Goal: Task Accomplishment & Management: Complete application form

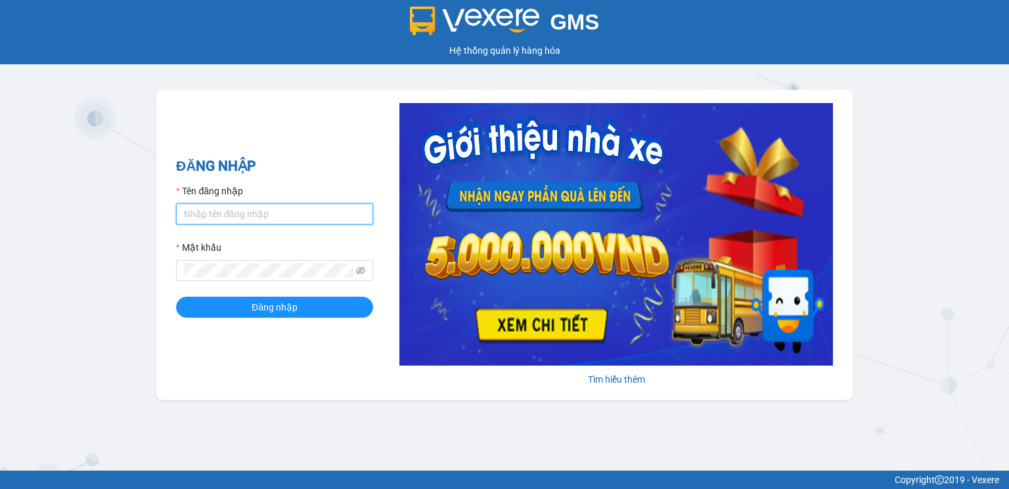
click at [223, 212] on input "Tên đăng nhập" at bounding box center [274, 214] width 197 height 21
type input "vinhquang.tienoanh"
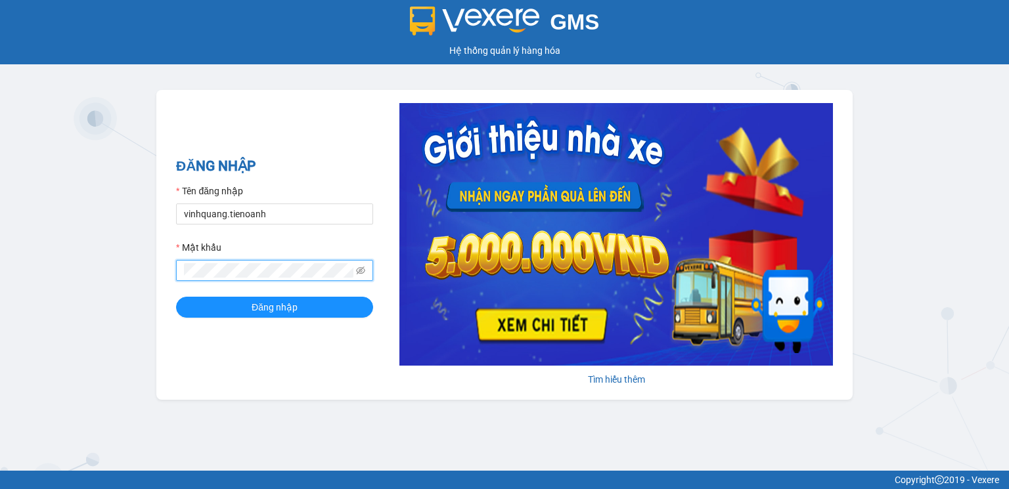
click at [360, 265] on span at bounding box center [360, 270] width 9 height 14
click at [363, 271] on icon "eye-invisible" at bounding box center [360, 270] width 9 height 9
click at [278, 307] on span "Đăng nhập" at bounding box center [275, 307] width 46 height 14
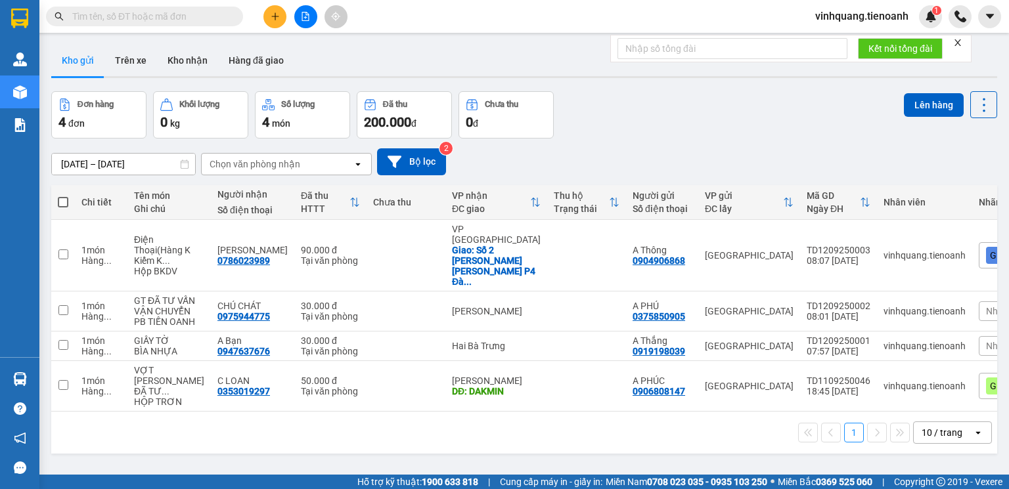
click at [195, 26] on div "Kết quả tìm kiếm ( 0 ) Bộ lọc No Data" at bounding box center [128, 16] width 256 height 23
click at [180, 16] on input "text" at bounding box center [149, 16] width 155 height 14
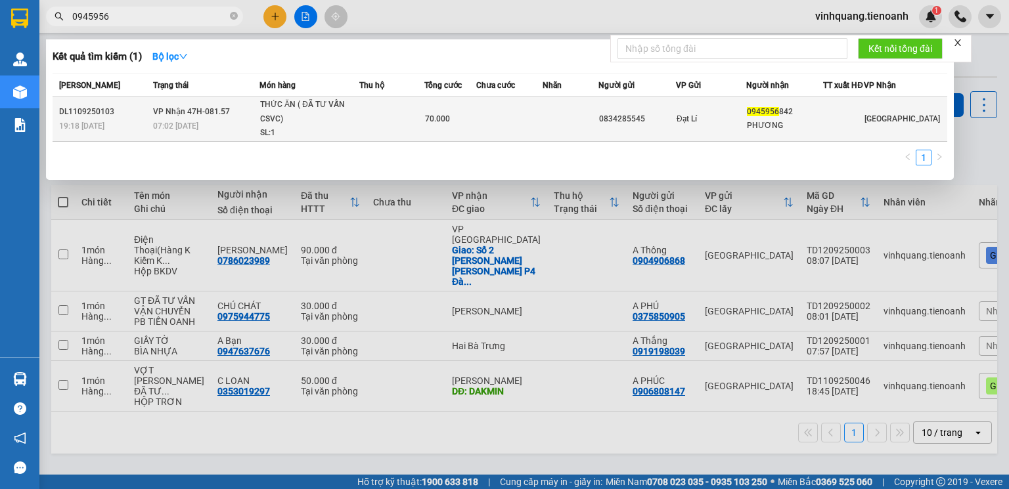
type input "0945956"
click at [348, 126] on div "THỨC ĂN ( ĐÃ TƯ VẤN CSVC)" at bounding box center [309, 112] width 99 height 28
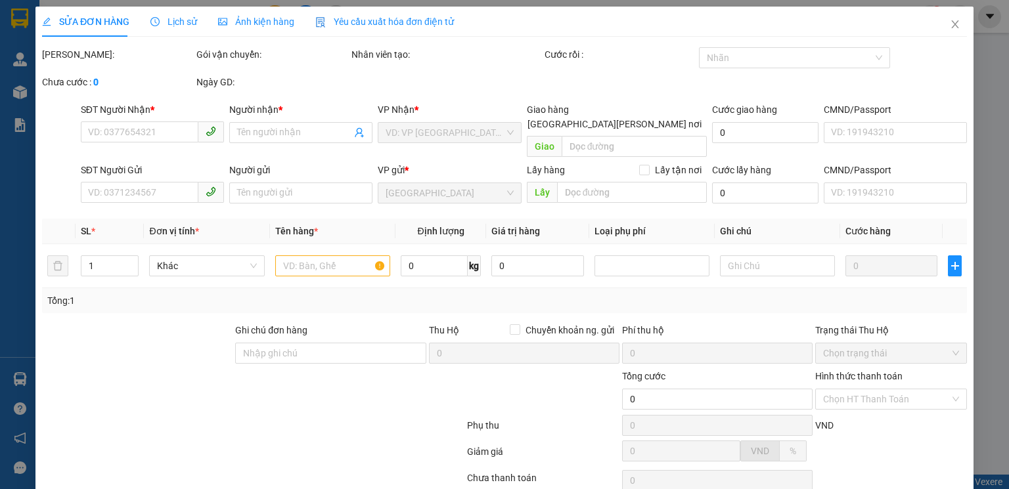
type input "0945956842"
type input "PHƯƠNG"
type input "0834285545"
type input "70.000"
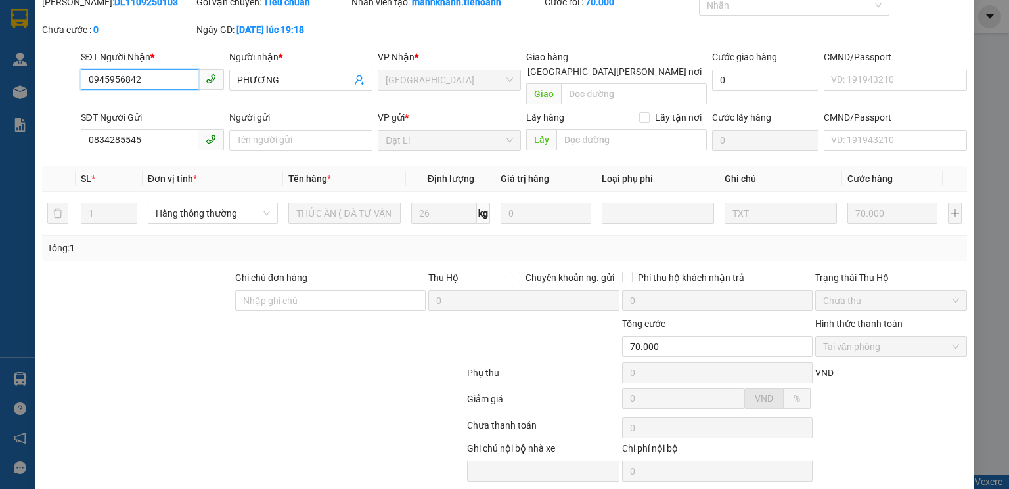
scroll to position [87, 0]
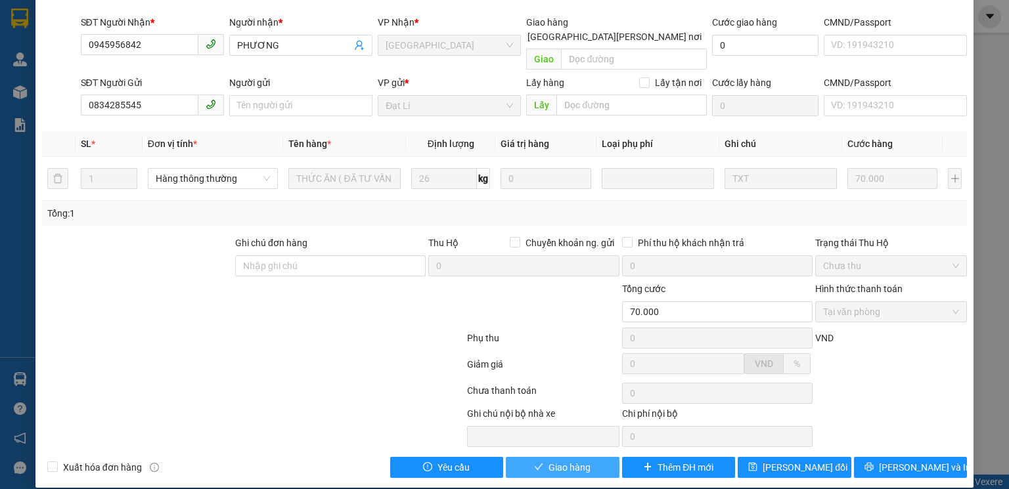
click at [577, 460] on span "Giao hàng" at bounding box center [569, 467] width 42 height 14
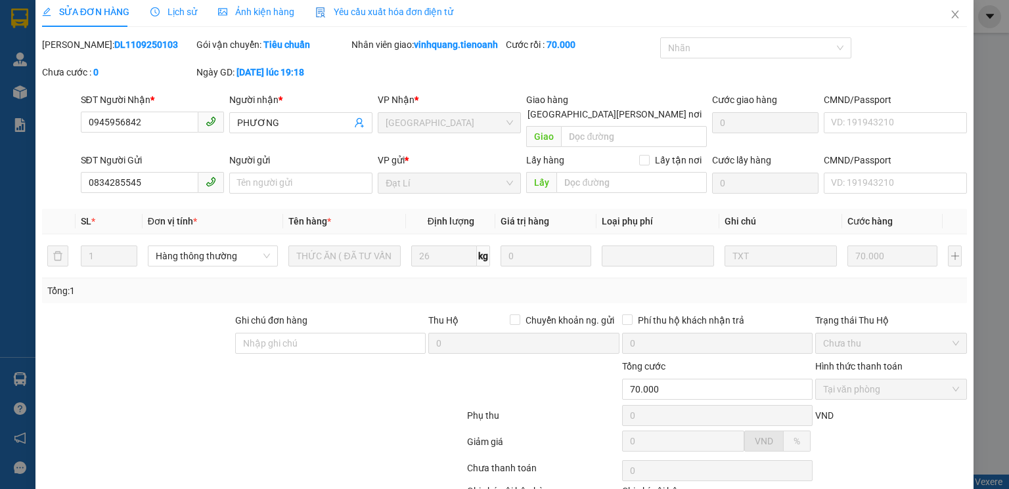
scroll to position [0, 0]
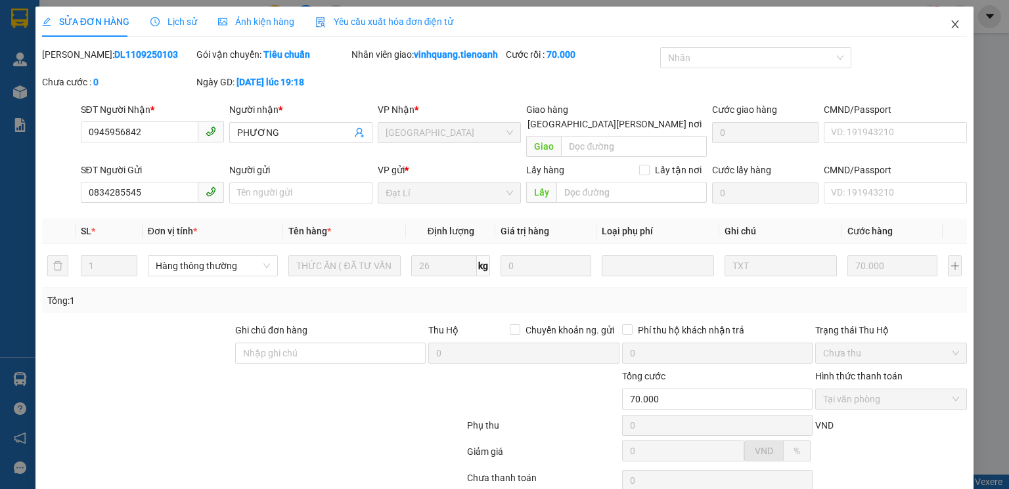
click at [952, 24] on icon "close" at bounding box center [955, 24] width 7 height 8
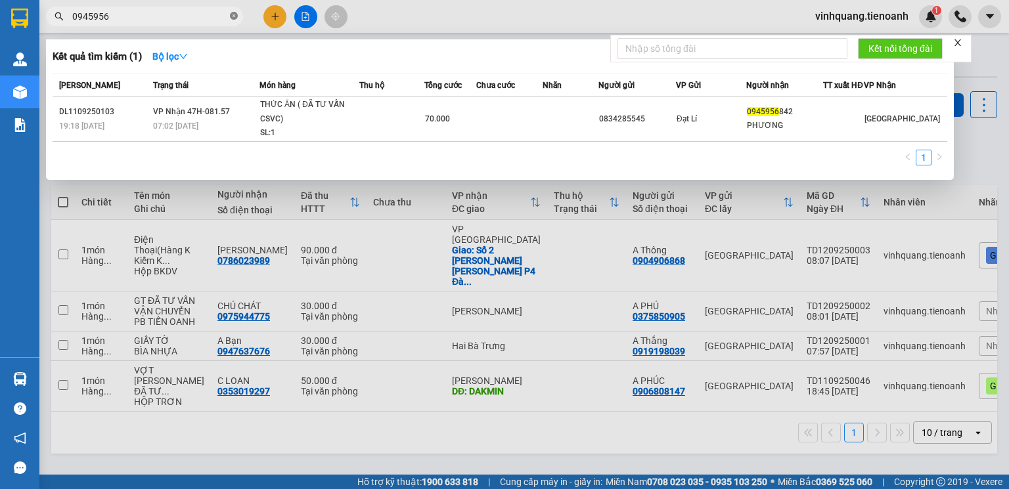
click at [233, 14] on icon "close-circle" at bounding box center [234, 16] width 8 height 8
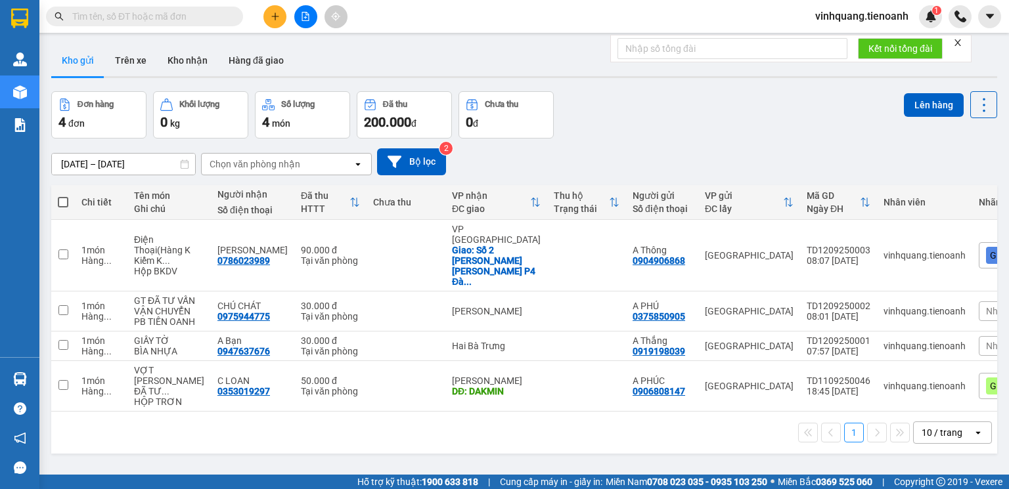
click at [173, 18] on input "text" at bounding box center [149, 16] width 155 height 14
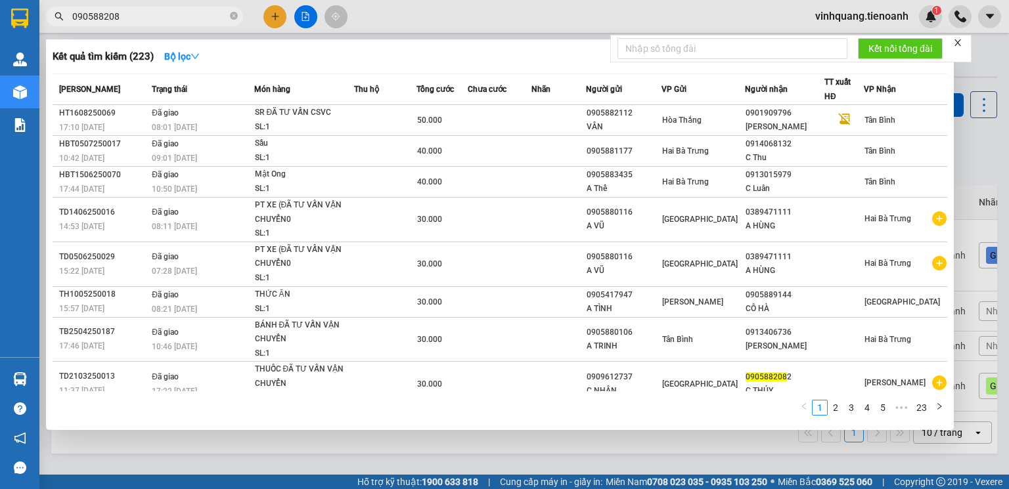
type input "0905882082"
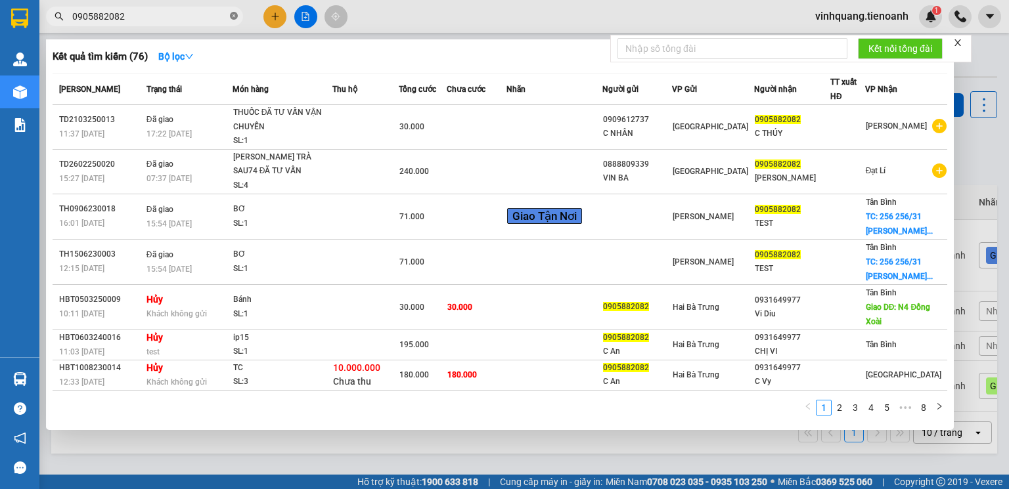
click at [232, 16] on icon "close-circle" at bounding box center [234, 16] width 8 height 8
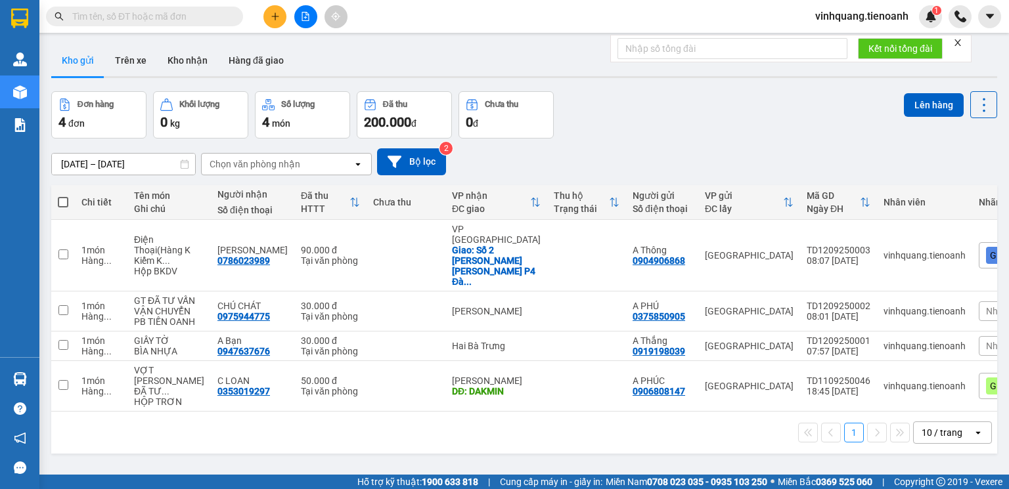
click at [139, 19] on input "text" at bounding box center [149, 16] width 155 height 14
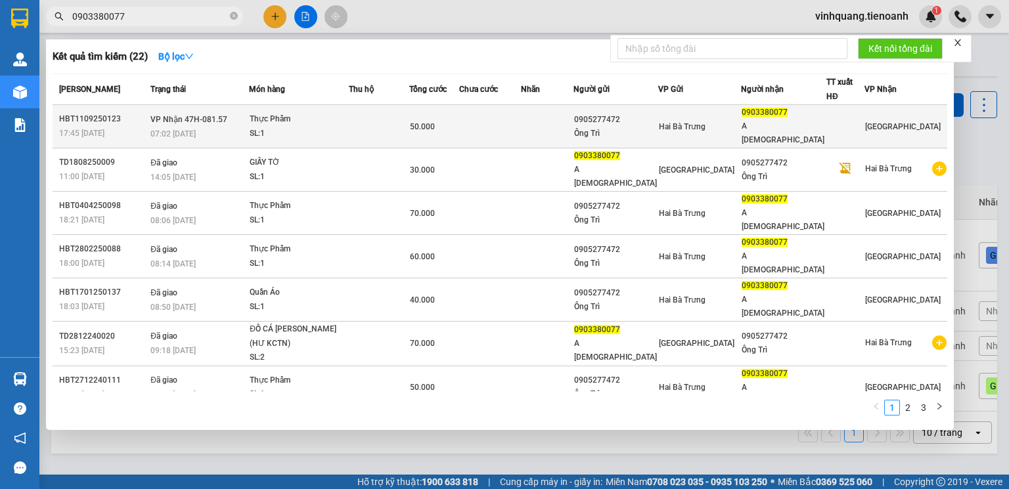
type input "0903380077"
click at [370, 121] on td at bounding box center [379, 126] width 60 height 43
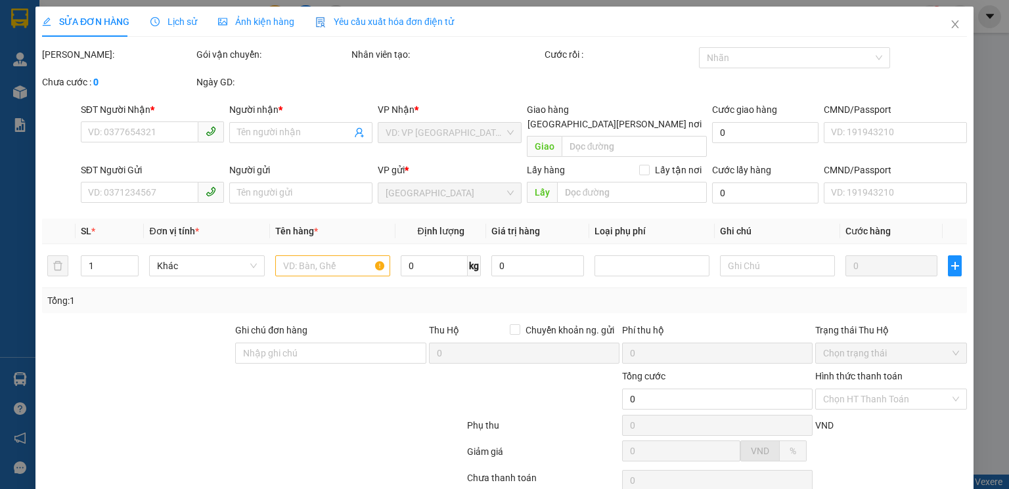
type input "0903380077"
type input "A Đạo"
type input "0905277472"
type input "Ông Trì"
type input "50.000"
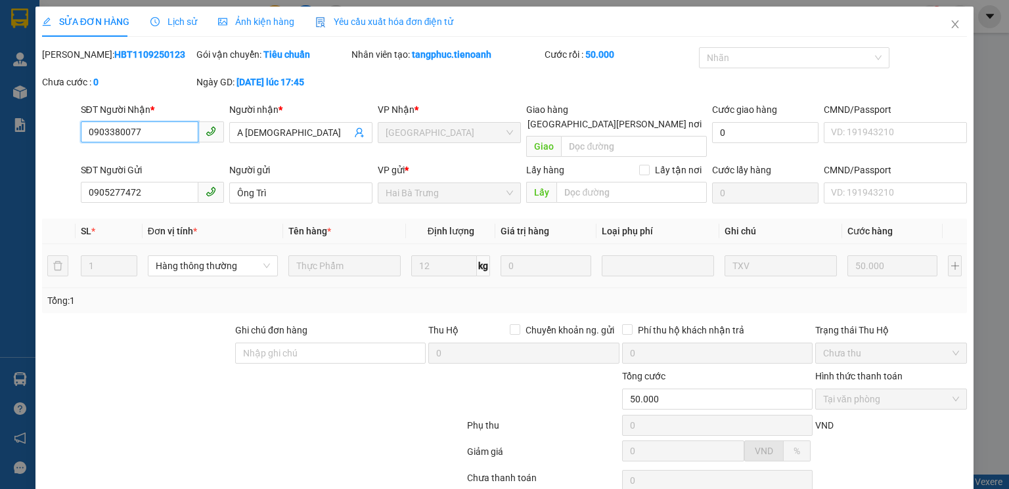
scroll to position [87, 0]
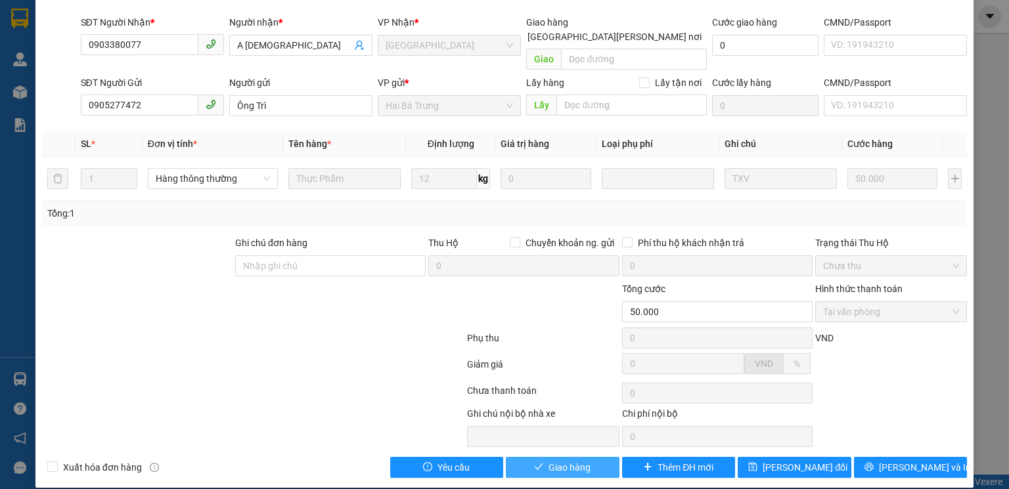
click at [562, 460] on span "Giao hàng" at bounding box center [569, 467] width 42 height 14
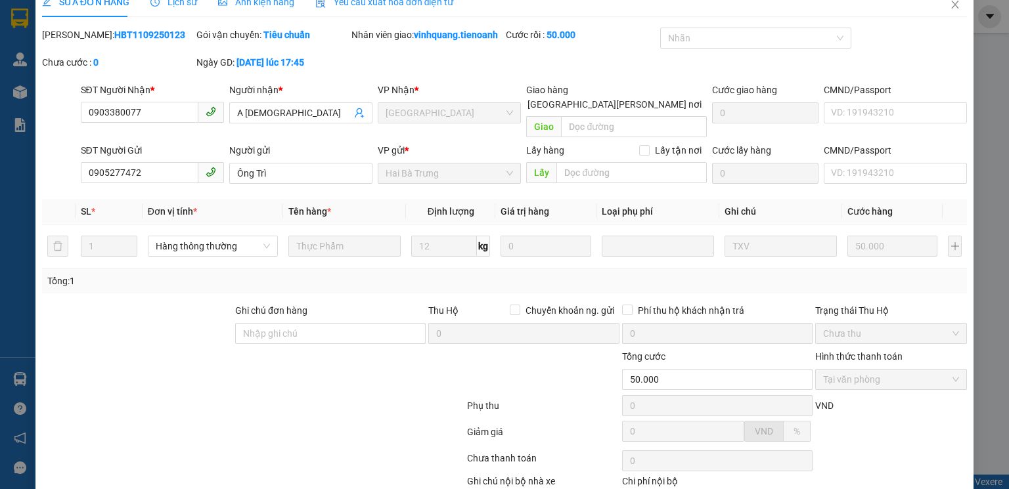
scroll to position [0, 0]
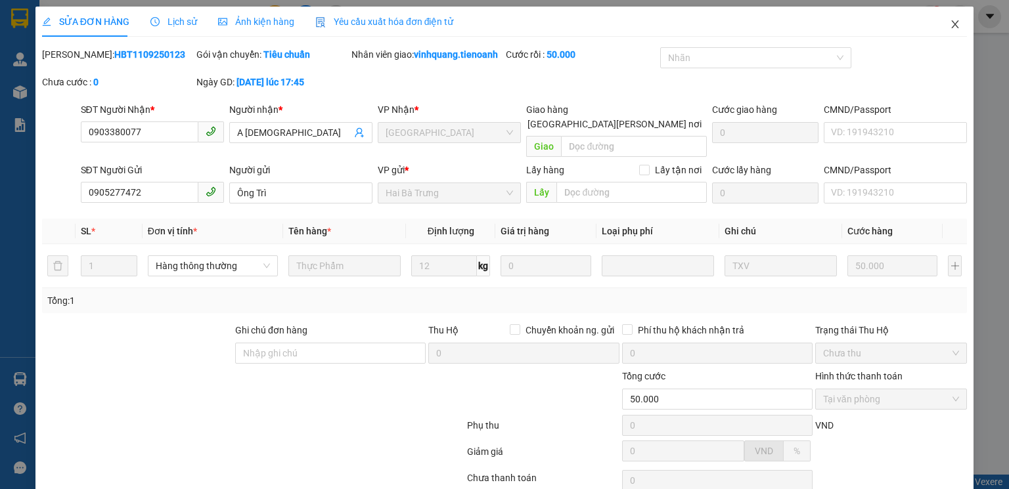
click at [950, 25] on icon "close" at bounding box center [955, 24] width 11 height 11
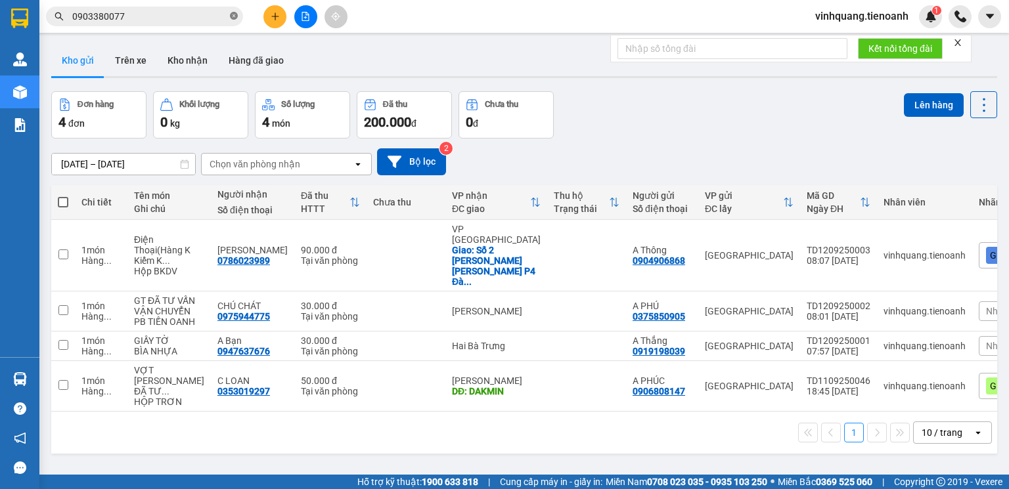
click at [232, 16] on icon "close-circle" at bounding box center [234, 16] width 8 height 8
click at [181, 21] on input "text" at bounding box center [149, 16] width 155 height 14
click at [202, 18] on input "text" at bounding box center [149, 16] width 155 height 14
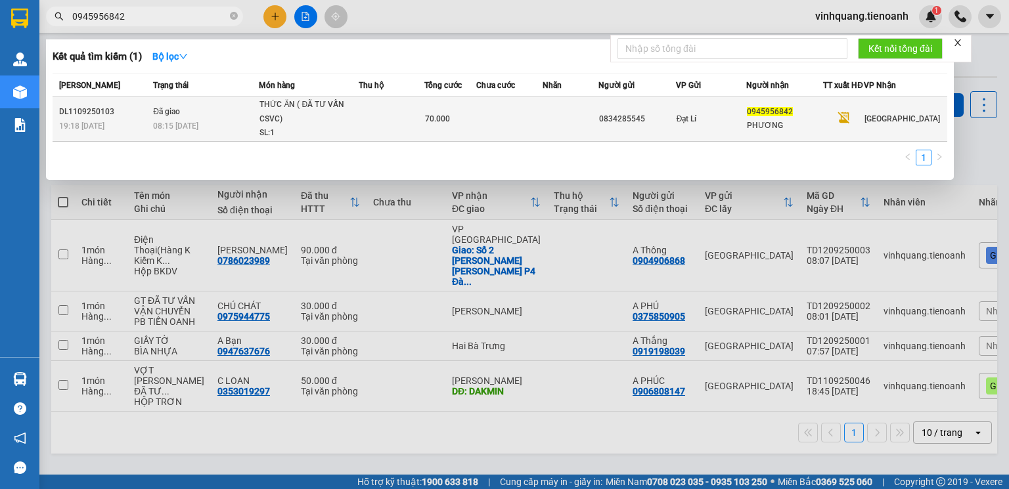
type input "0945956842"
click at [508, 126] on td at bounding box center [509, 119] width 66 height 45
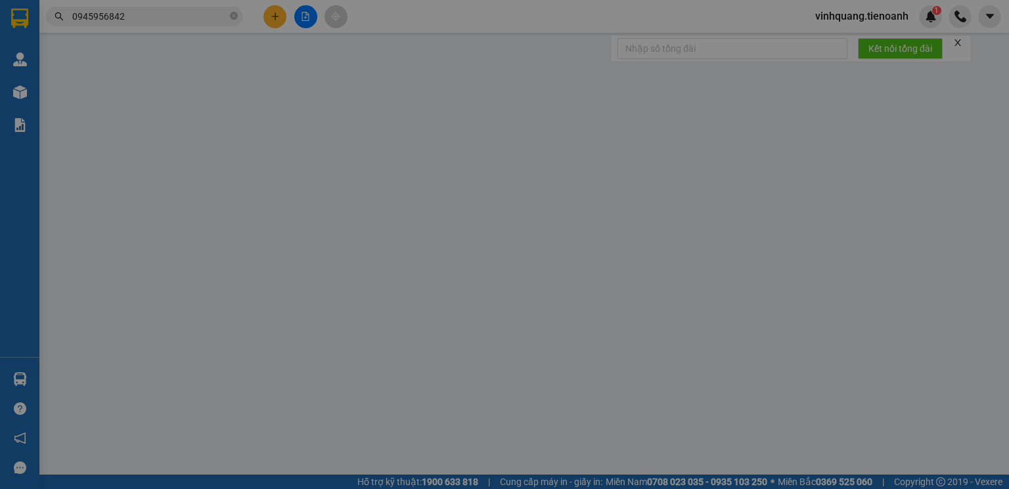
type input "0945956842"
type input "PHƯƠNG"
type input "0834285545"
type input "70.000"
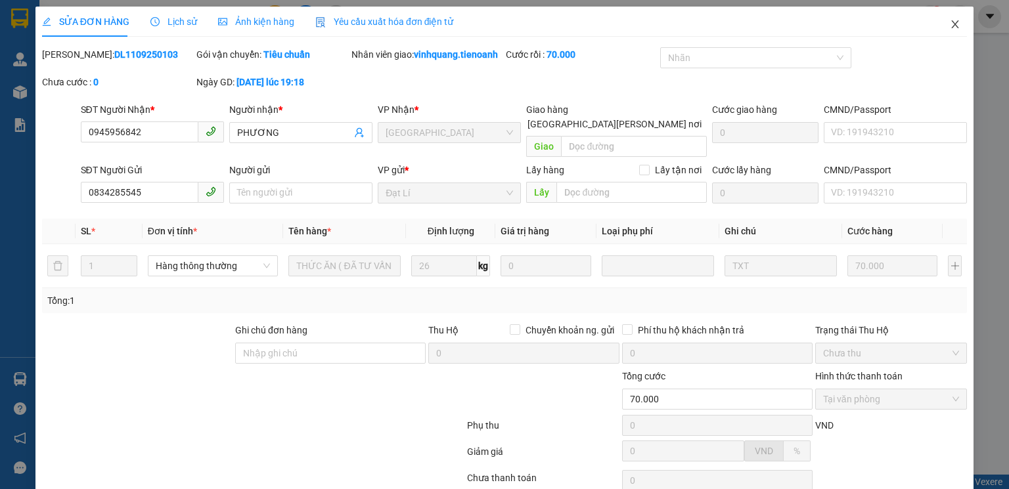
click at [950, 25] on icon "close" at bounding box center [955, 24] width 11 height 11
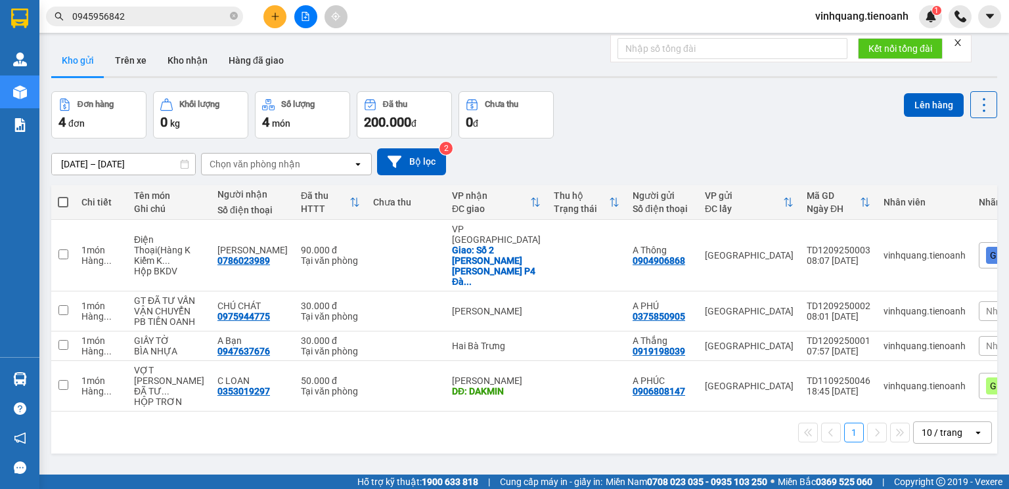
drag, startPoint x: 232, startPoint y: 19, endPoint x: 194, endPoint y: 14, distance: 37.8
click at [232, 18] on icon "close-circle" at bounding box center [234, 16] width 8 height 8
click at [160, 18] on input "text" at bounding box center [149, 16] width 155 height 14
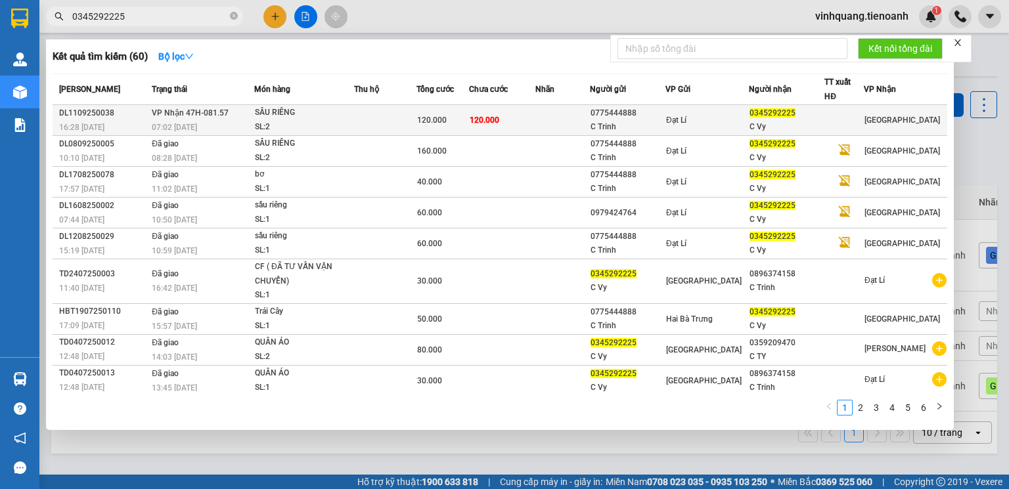
type input "0345292225"
click at [349, 122] on div "SL: 2" at bounding box center [304, 127] width 99 height 14
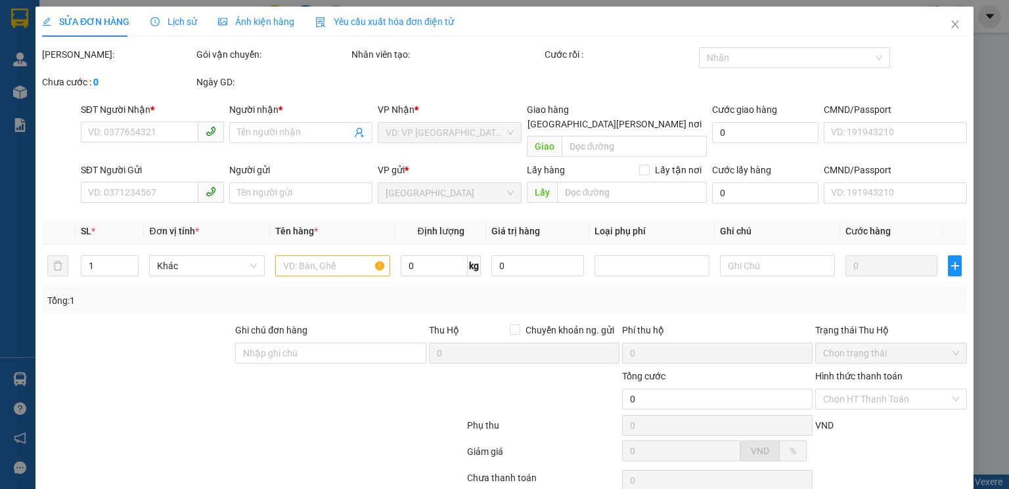
type input "0345292225"
type input "C Vy"
type input "0775444888"
type input "C Trinh"
type input "120.000"
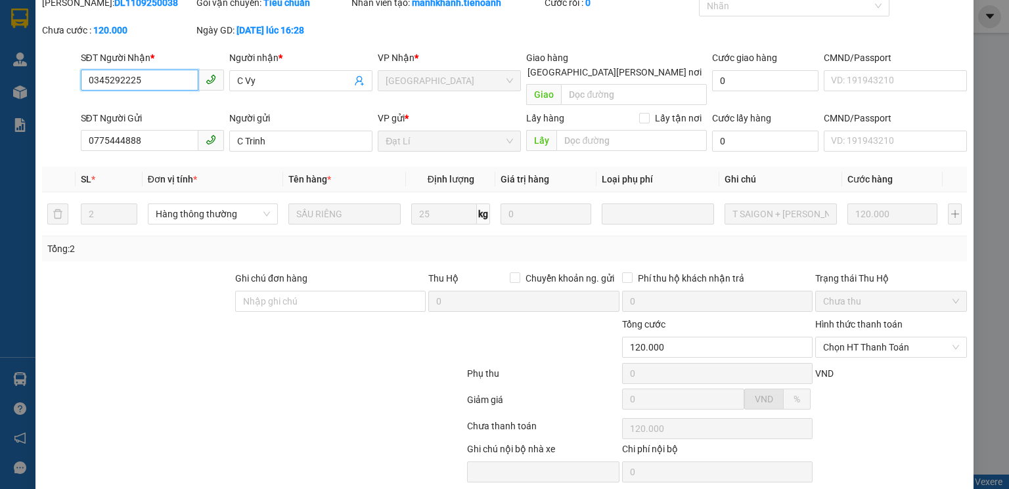
scroll to position [87, 0]
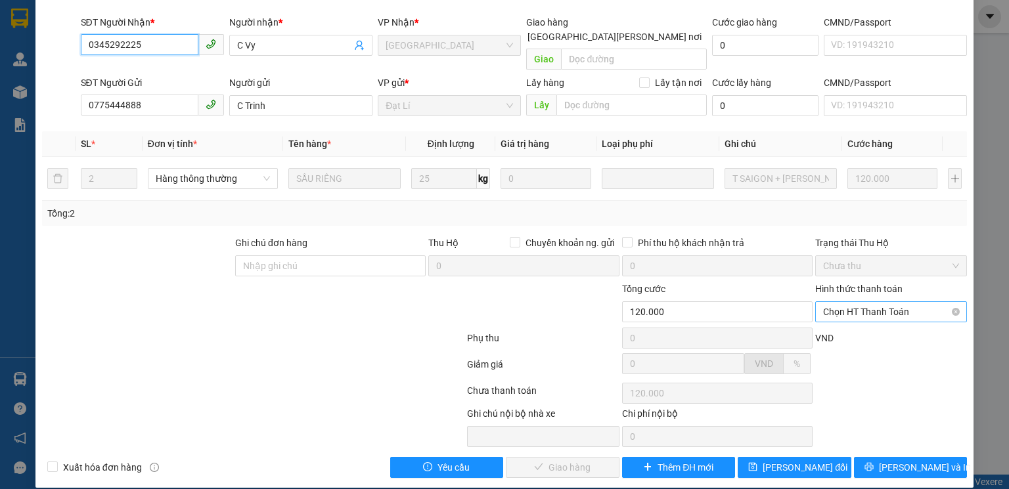
click at [871, 302] on span "Chọn HT Thanh Toán" at bounding box center [891, 312] width 136 height 20
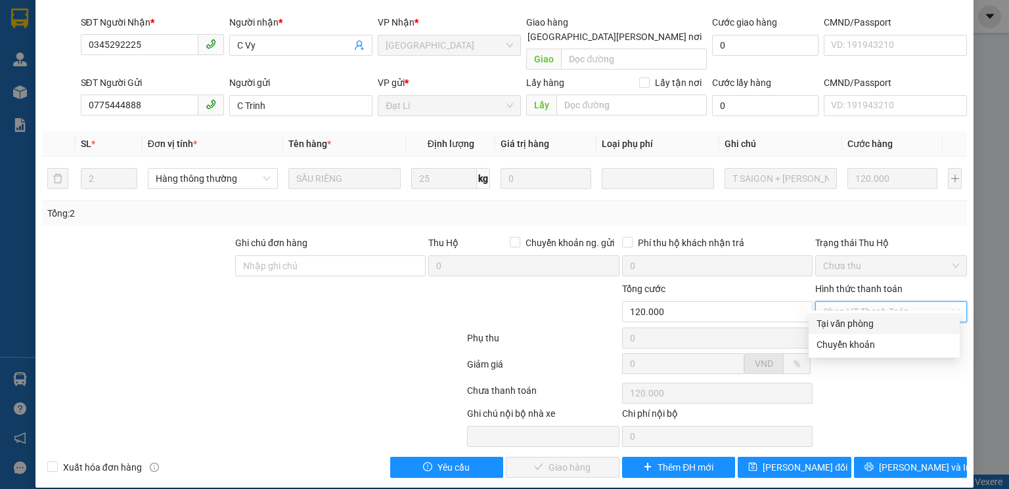
click at [860, 321] on div "Tại văn phòng" at bounding box center [883, 324] width 135 height 14
type input "0"
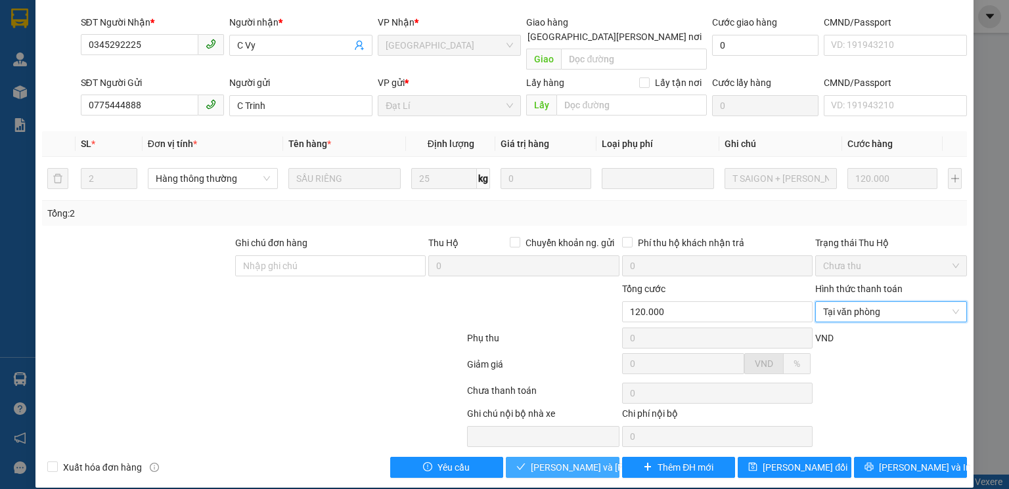
click at [578, 460] on span "Lưu và Giao hàng" at bounding box center [619, 467] width 177 height 14
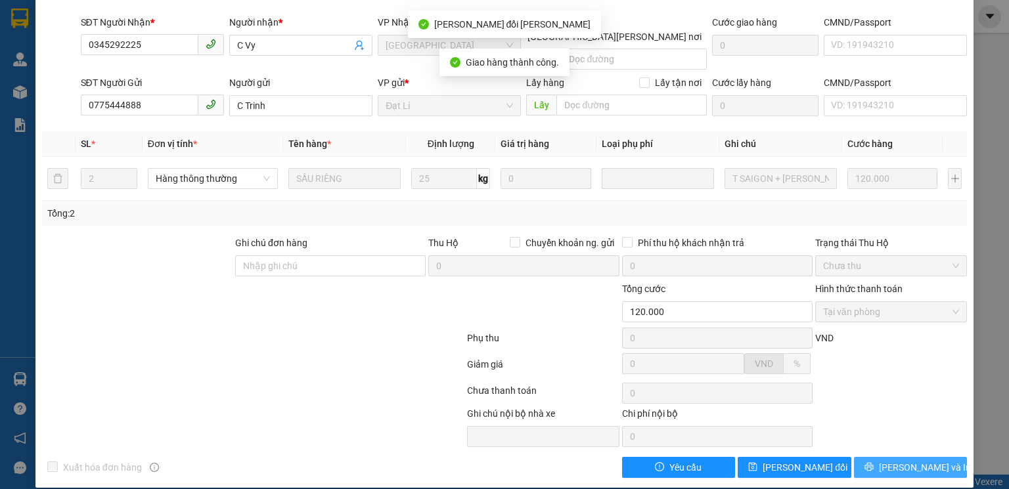
click at [896, 460] on span "Lưu và In" at bounding box center [925, 467] width 92 height 14
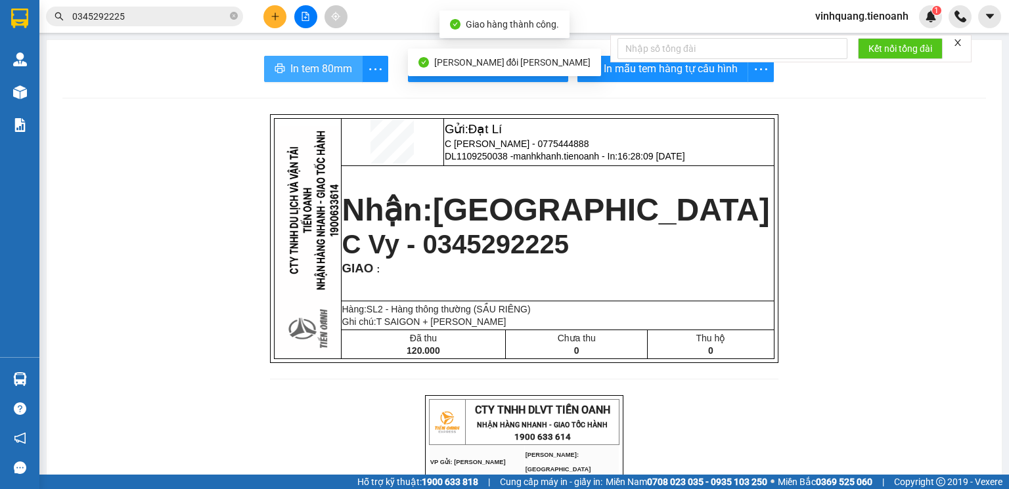
click at [336, 71] on span "In tem 80mm" at bounding box center [321, 68] width 62 height 16
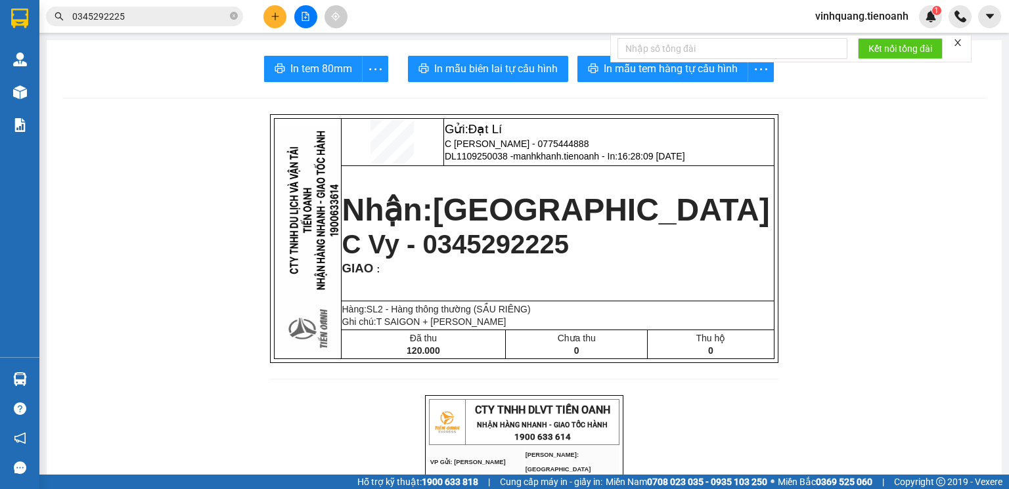
click at [188, 15] on input "0345292225" at bounding box center [149, 16] width 155 height 14
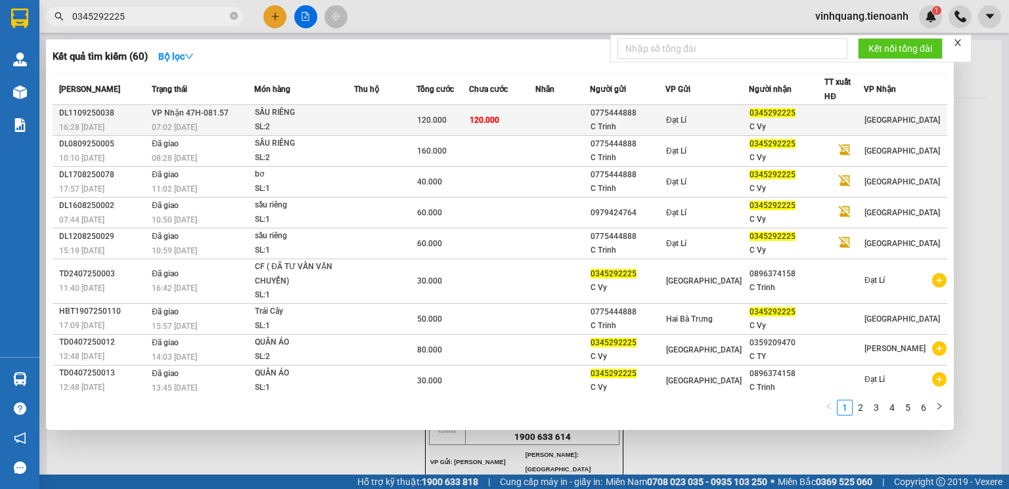
click at [229, 114] on span "VP Nhận 47H-081.57" at bounding box center [190, 112] width 77 height 9
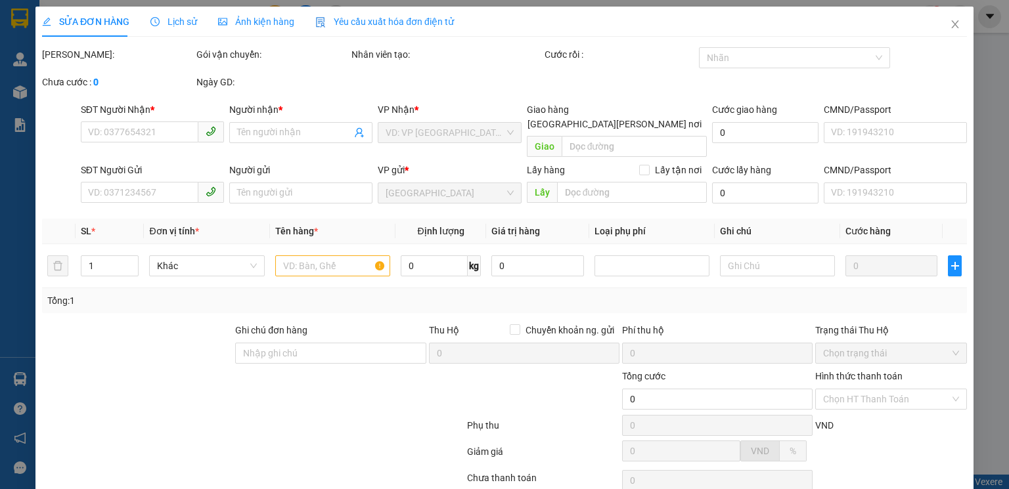
type input "0345292225"
type input "C Vy"
type input "0775444888"
type input "C Trinh"
type input "120.000"
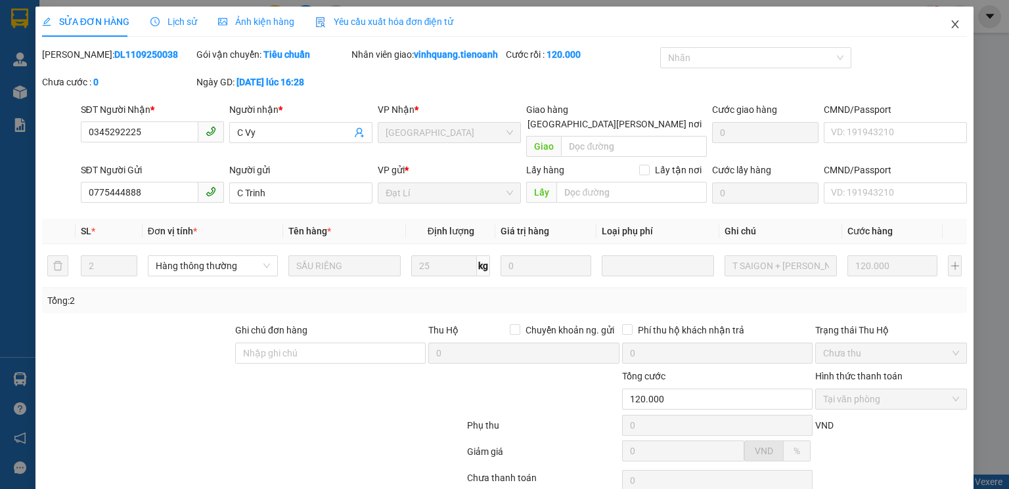
click at [950, 26] on icon "close" at bounding box center [955, 24] width 11 height 11
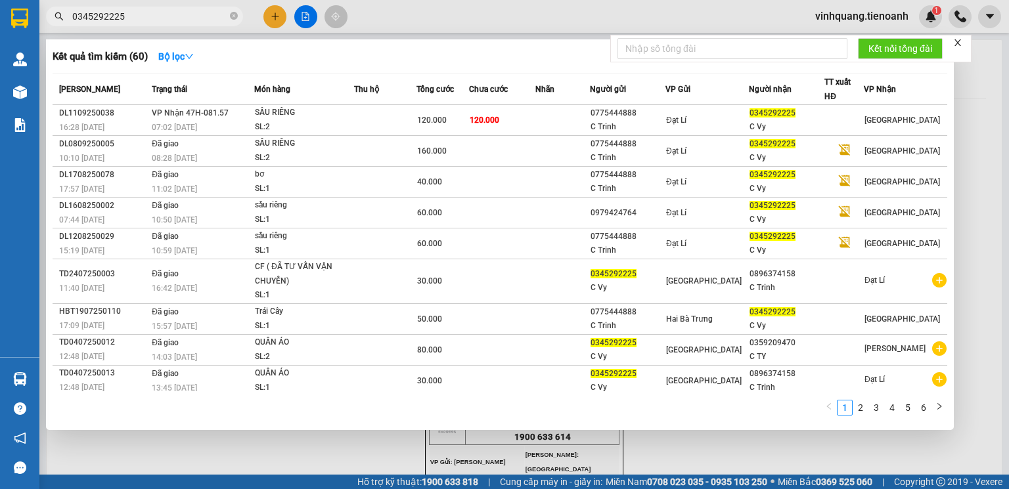
drag, startPoint x: 232, startPoint y: 17, endPoint x: 176, endPoint y: 20, distance: 56.6
click at [230, 16] on icon "close-circle" at bounding box center [234, 16] width 8 height 8
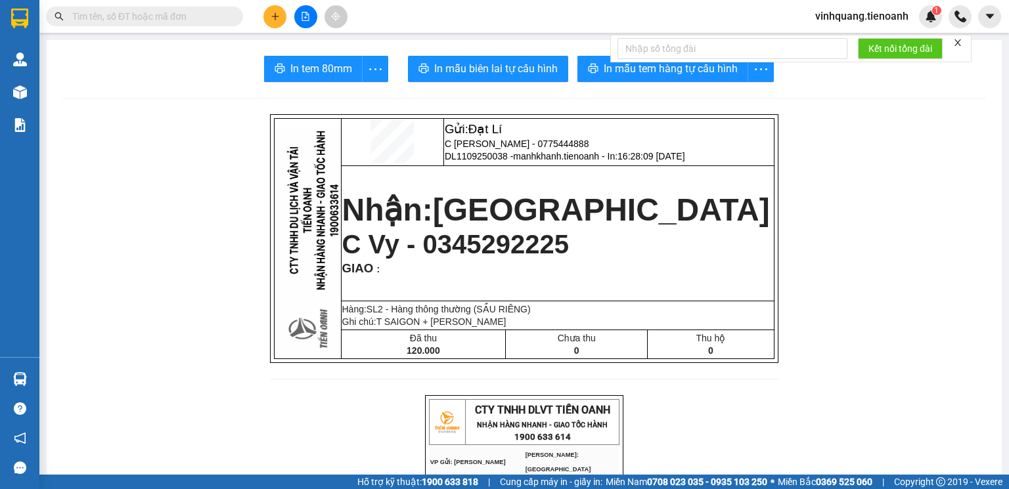
click at [176, 18] on input "text" at bounding box center [149, 16] width 155 height 14
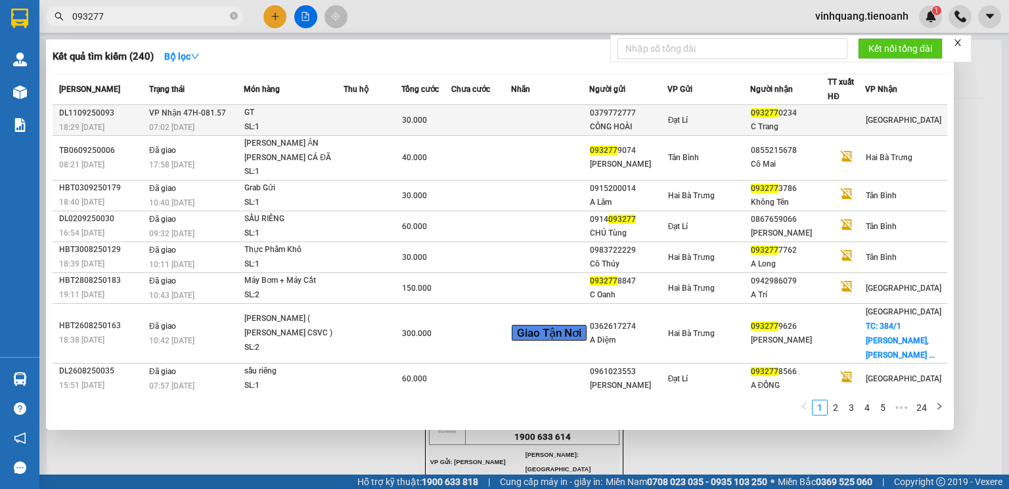
type input "093277"
click at [365, 120] on td at bounding box center [372, 120] width 58 height 31
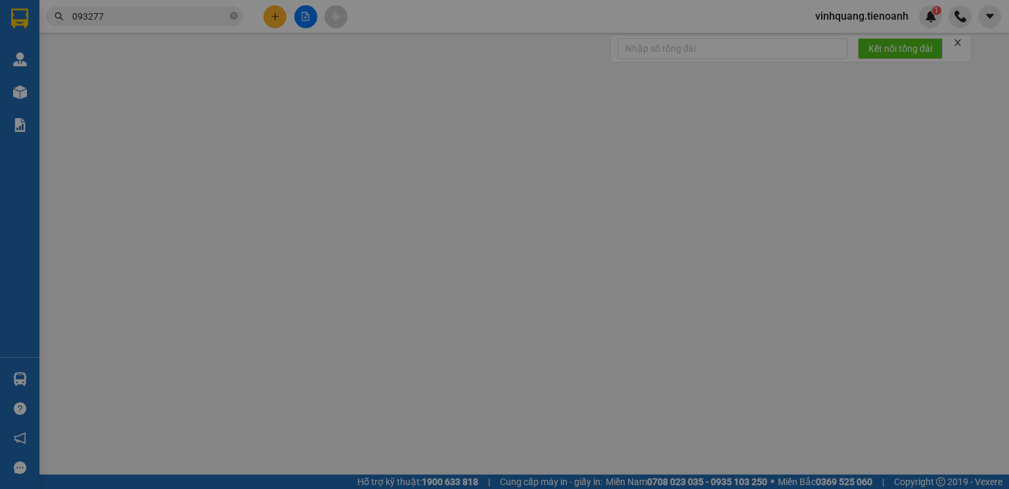
type input "0932770234"
type input "C Trang"
type input "0379772777"
type input "CÔNG HOÀI"
type input "30.000"
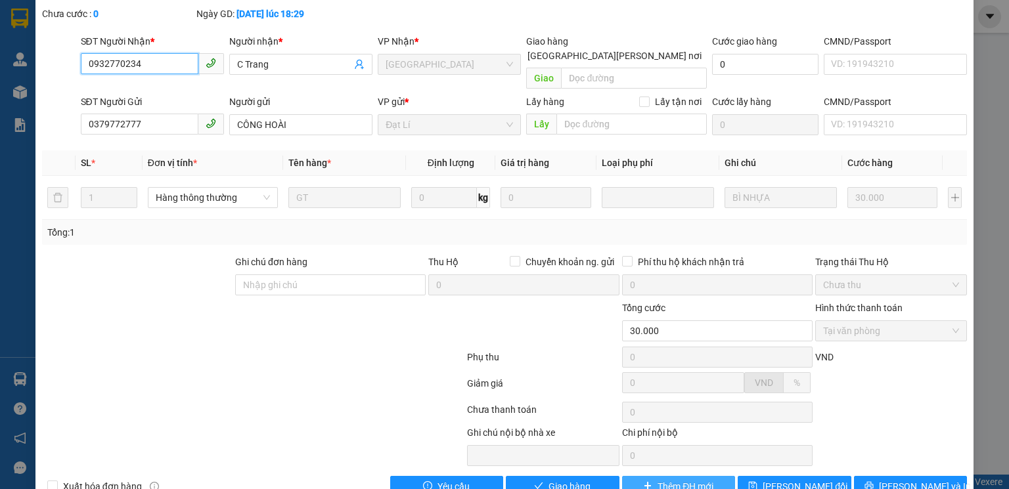
scroll to position [87, 0]
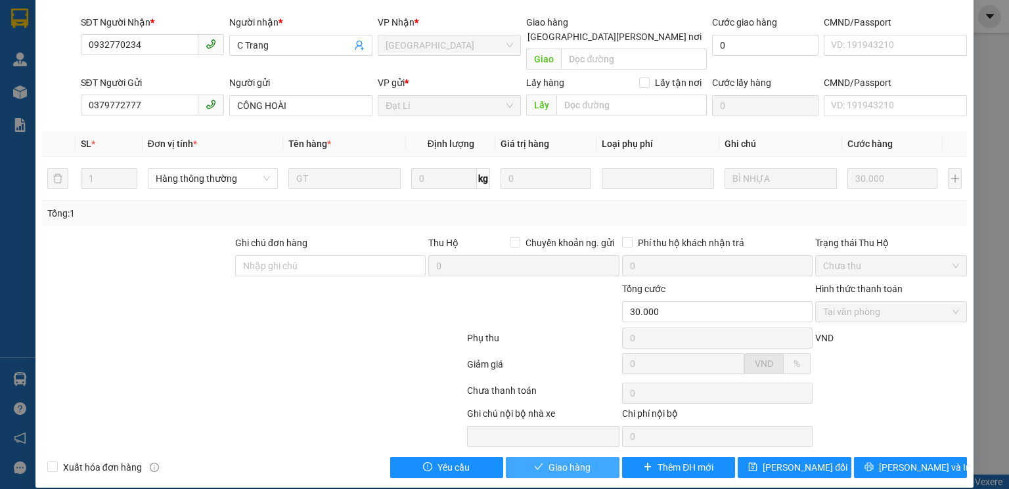
click at [581, 460] on span "Giao hàng" at bounding box center [569, 467] width 42 height 14
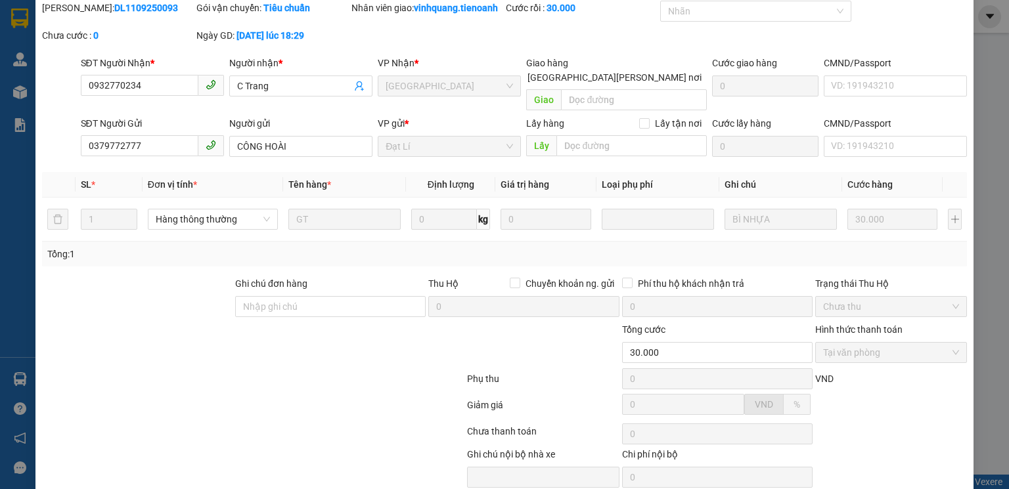
scroll to position [0, 0]
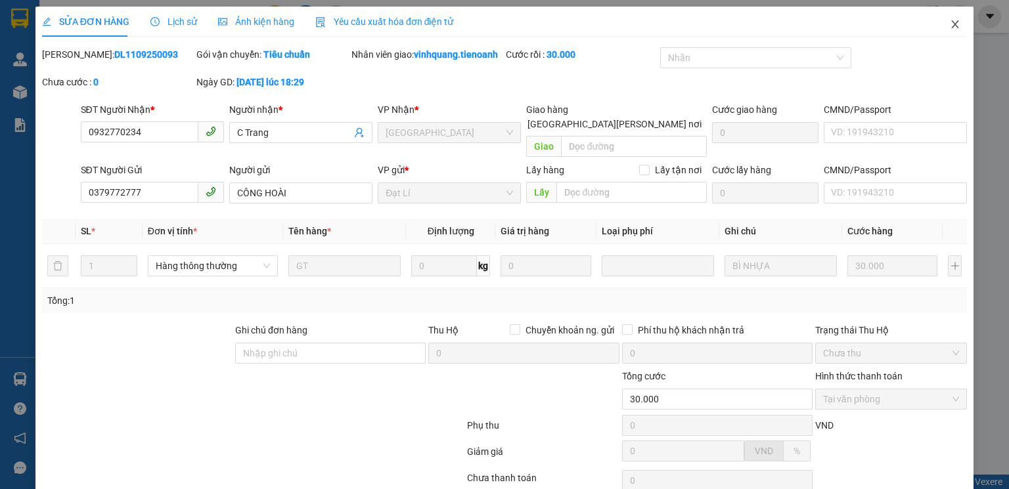
click at [950, 29] on icon "close" at bounding box center [955, 24] width 11 height 11
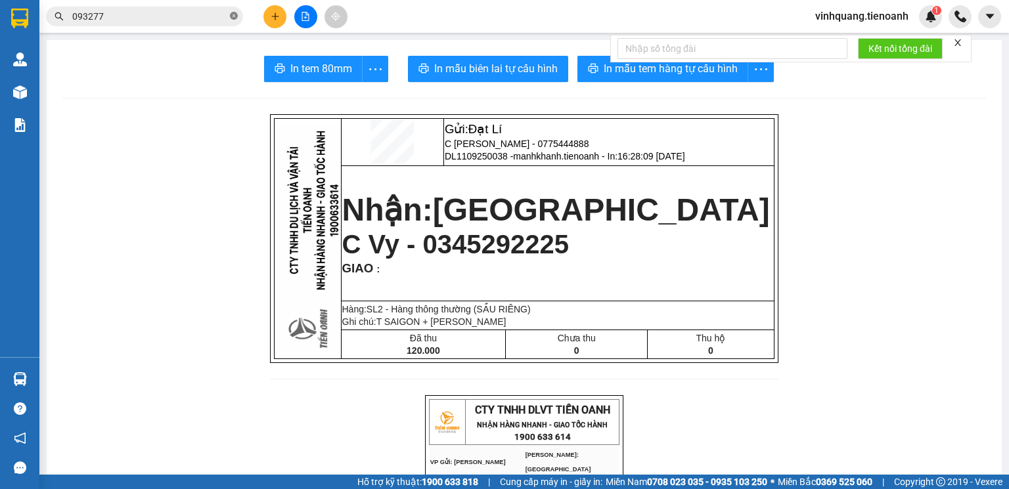
click at [232, 14] on icon "close-circle" at bounding box center [234, 16] width 8 height 8
click at [171, 18] on input "text" at bounding box center [149, 16] width 155 height 14
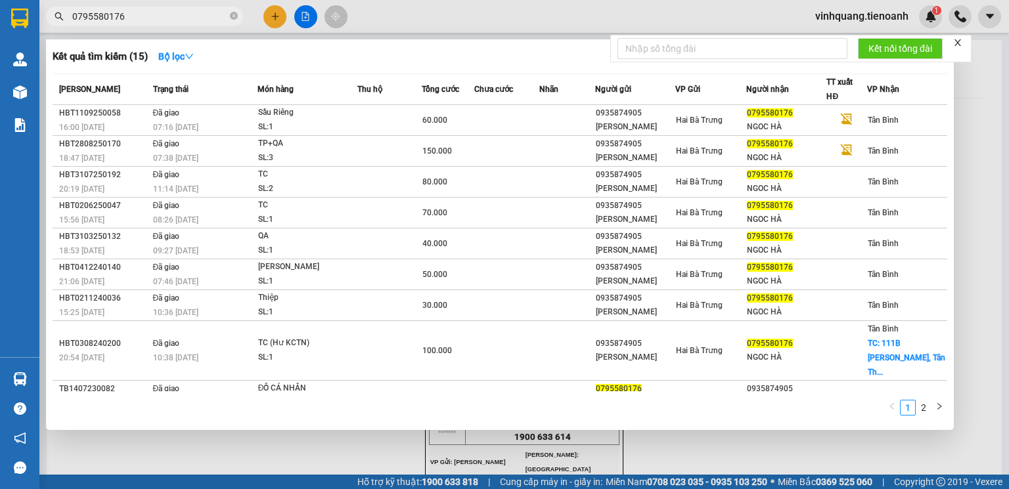
type input "0795580176"
click at [267, 56] on div "Kết quả tìm kiếm ( 15 ) Bộ lọc" at bounding box center [500, 56] width 895 height 21
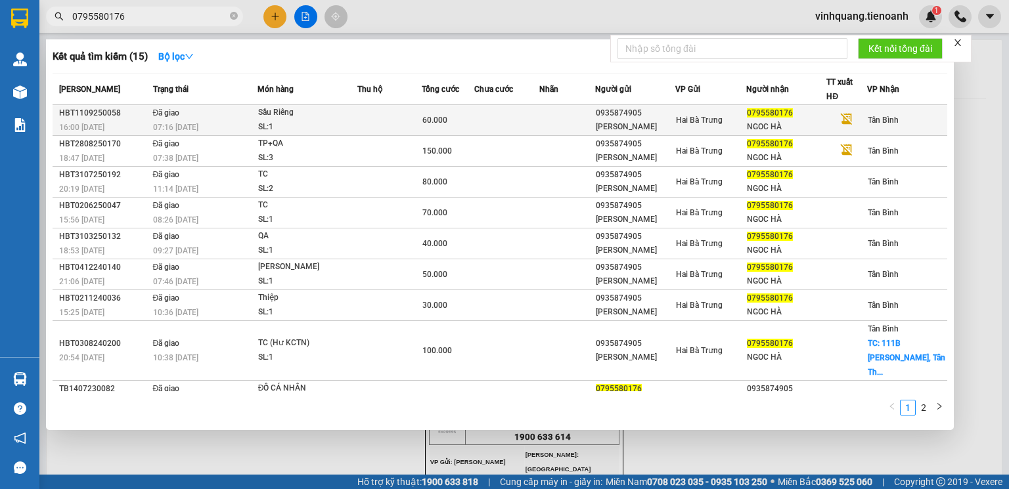
click at [309, 112] on div "Sầu Riêng" at bounding box center [307, 113] width 99 height 14
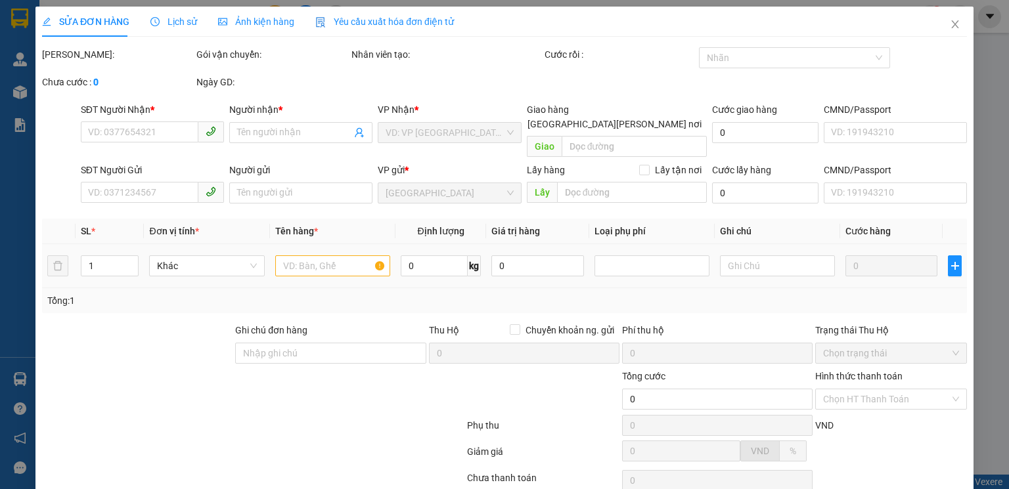
type input "0795580176"
type input "NGOC HÀ"
type input "0935874905"
type input "C Hà"
type input "60.000"
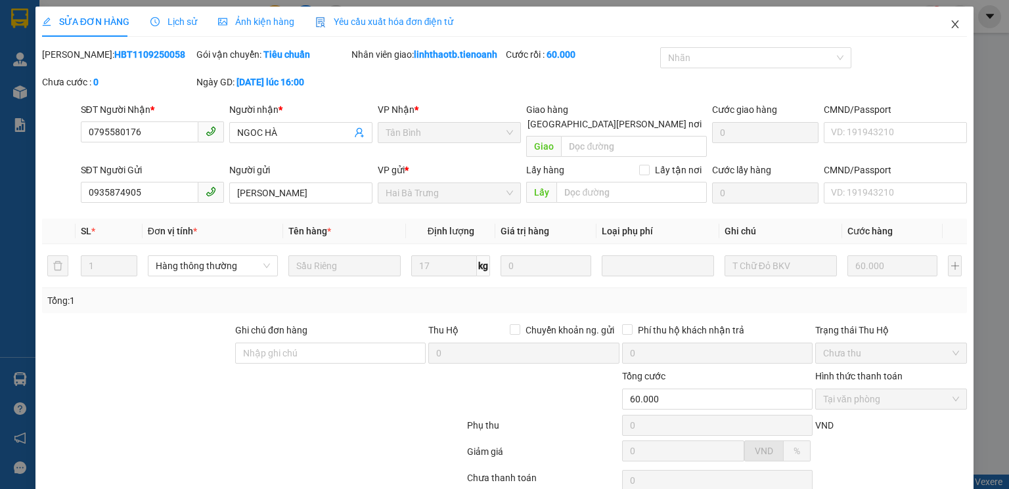
click at [950, 22] on icon "close" at bounding box center [955, 24] width 11 height 11
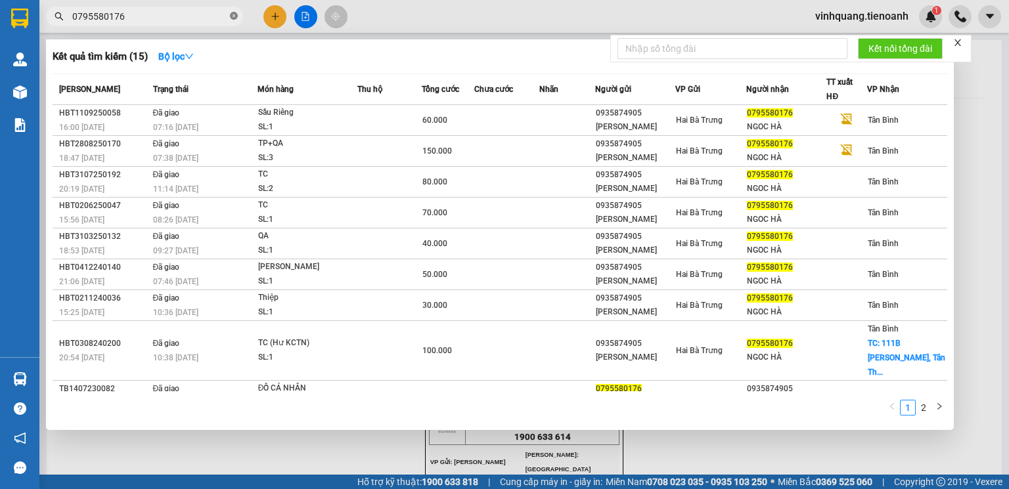
click at [234, 18] on icon "close-circle" at bounding box center [234, 16] width 8 height 8
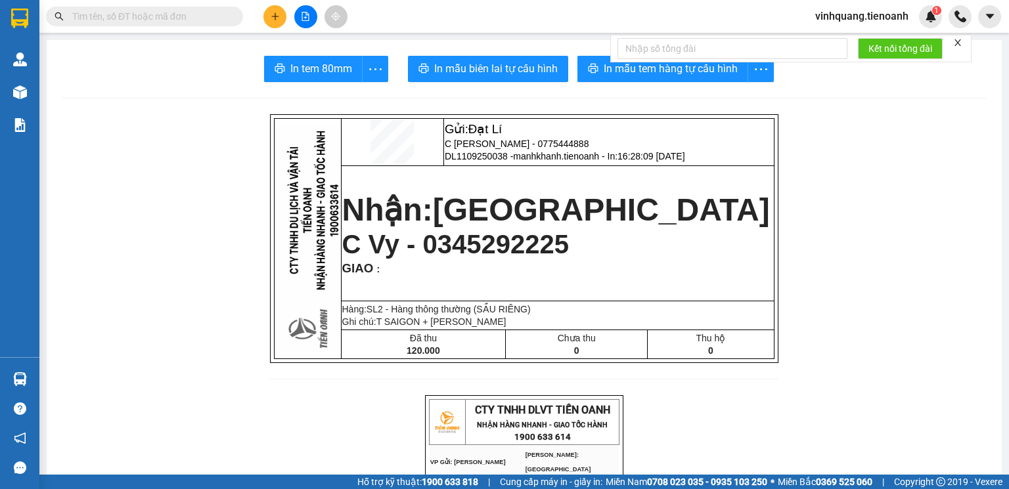
click at [167, 18] on input "text" at bounding box center [149, 16] width 155 height 14
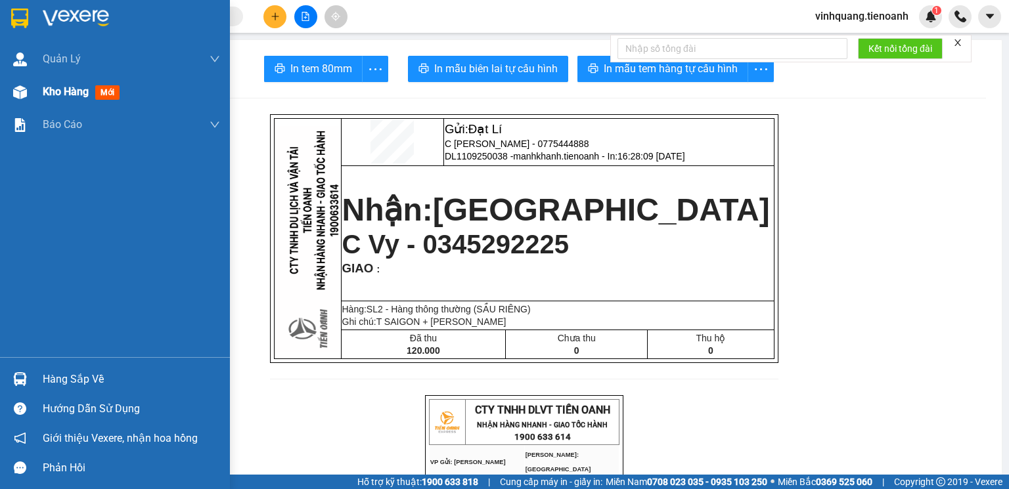
click at [18, 96] on img at bounding box center [20, 92] width 14 height 14
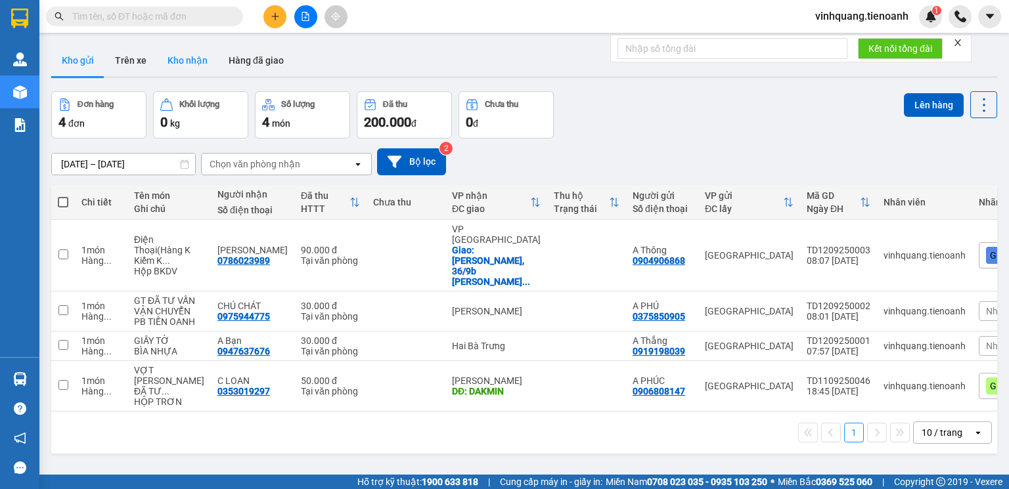
click at [183, 60] on button "Kho nhận" at bounding box center [187, 61] width 61 height 32
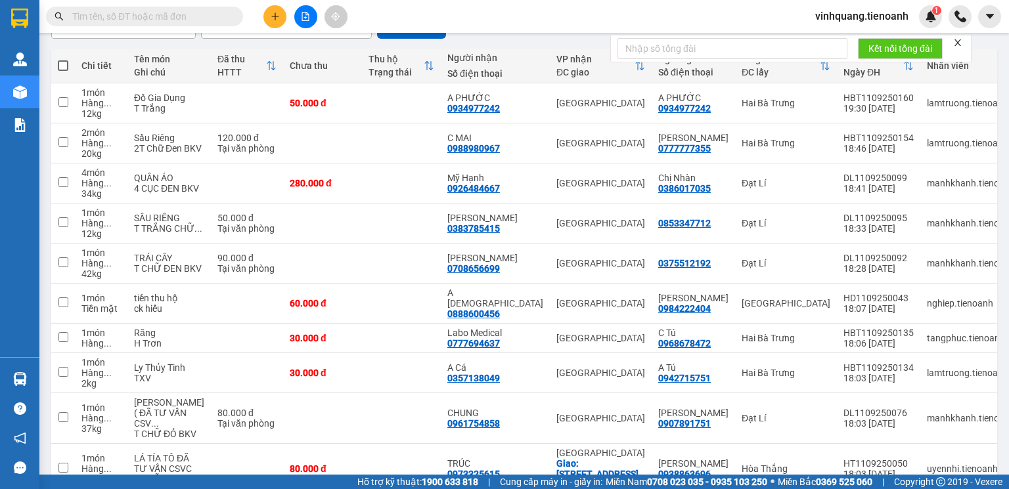
scroll to position [229, 0]
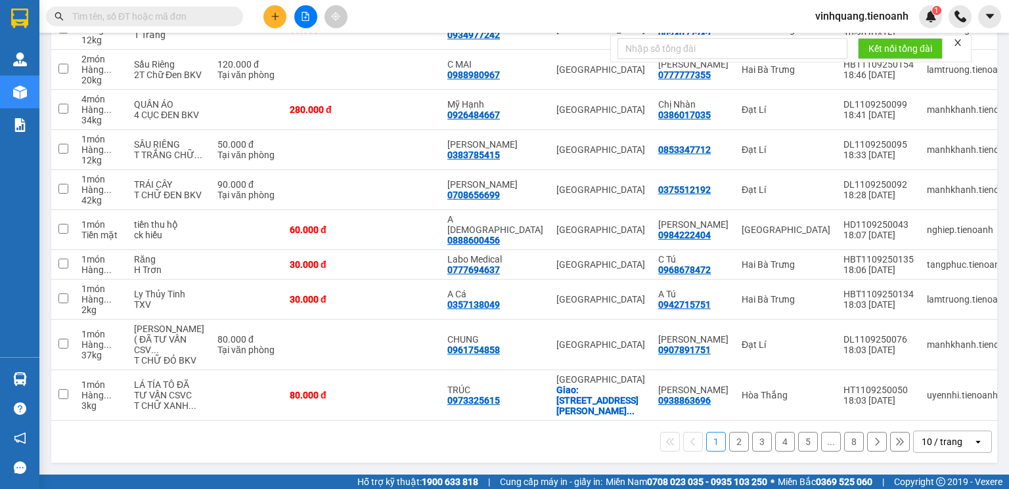
click at [950, 439] on div "10 / trang" at bounding box center [941, 441] width 41 height 13
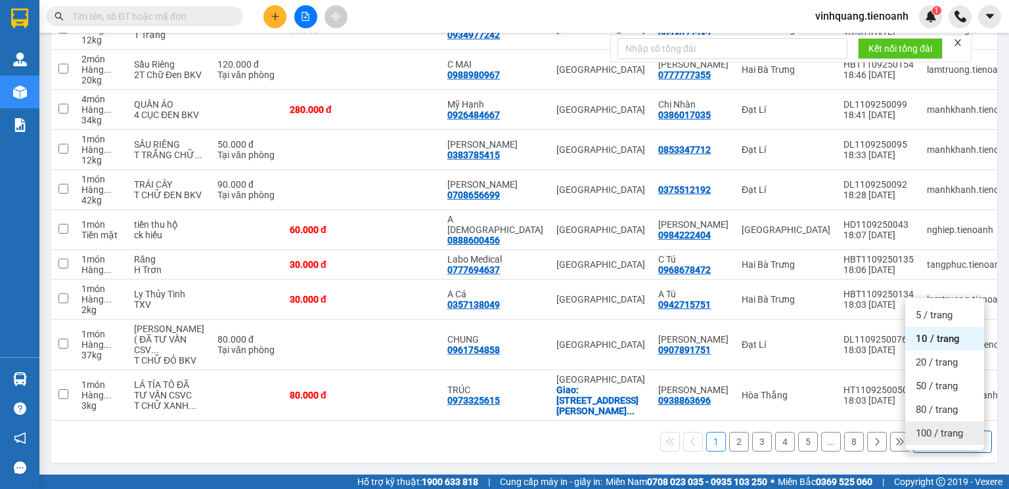
click at [951, 422] on div "100 / trang" at bounding box center [944, 434] width 79 height 24
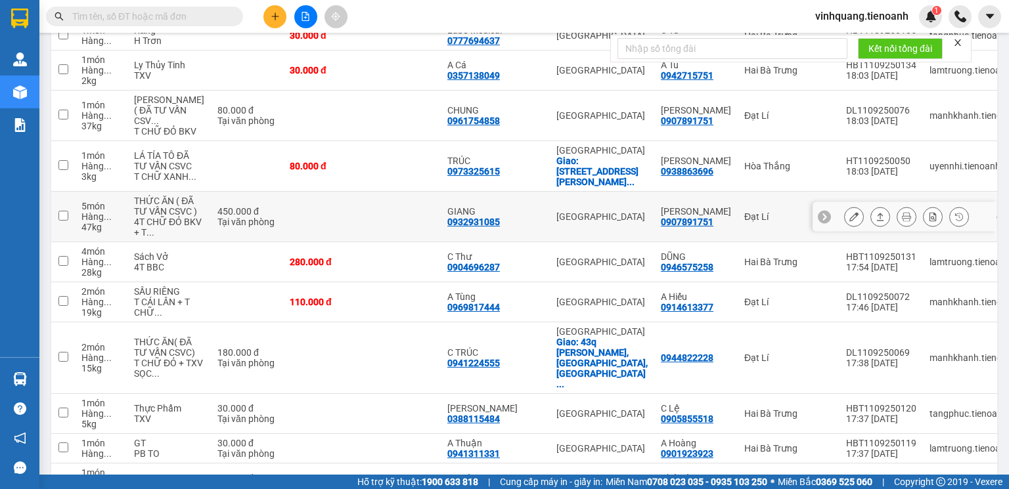
scroll to position [177, 0]
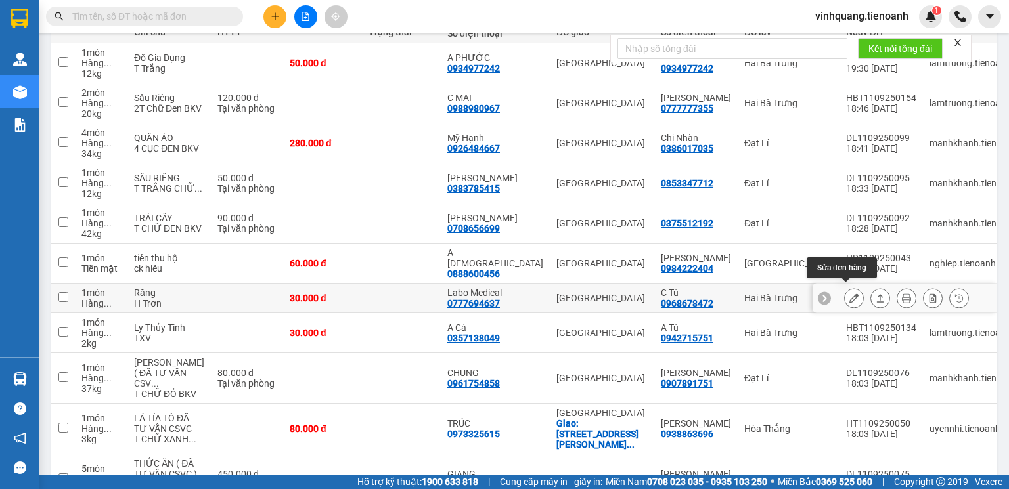
click at [846, 299] on button at bounding box center [854, 298] width 18 height 23
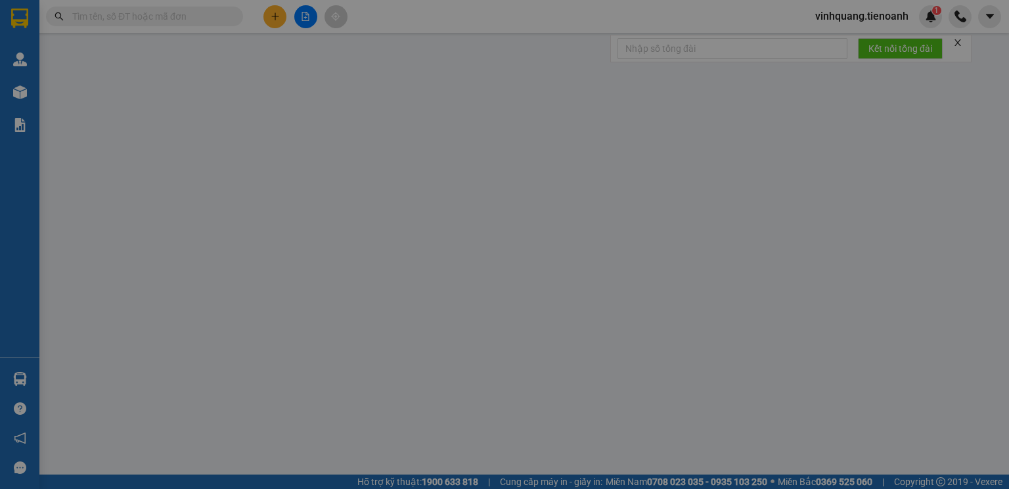
type input "0777694637"
type input "Labo Medical"
type input "0968678472"
type input "C Tú"
type input "30.000"
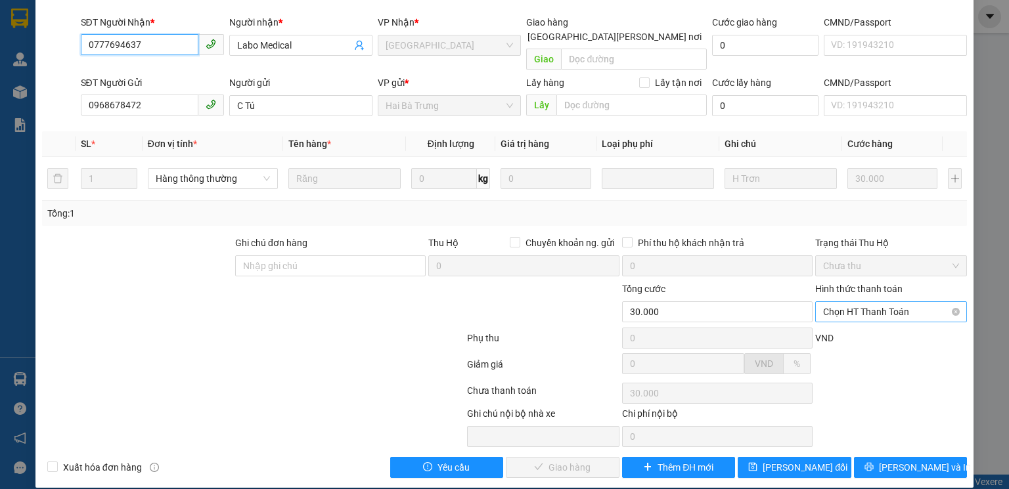
click at [867, 303] on span "Chọn HT Thanh Toán" at bounding box center [891, 312] width 136 height 20
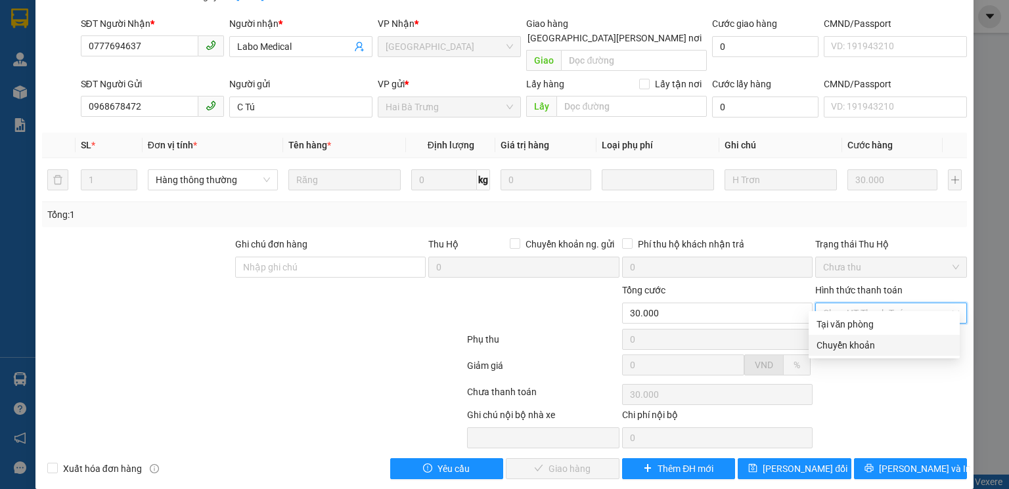
scroll to position [87, 0]
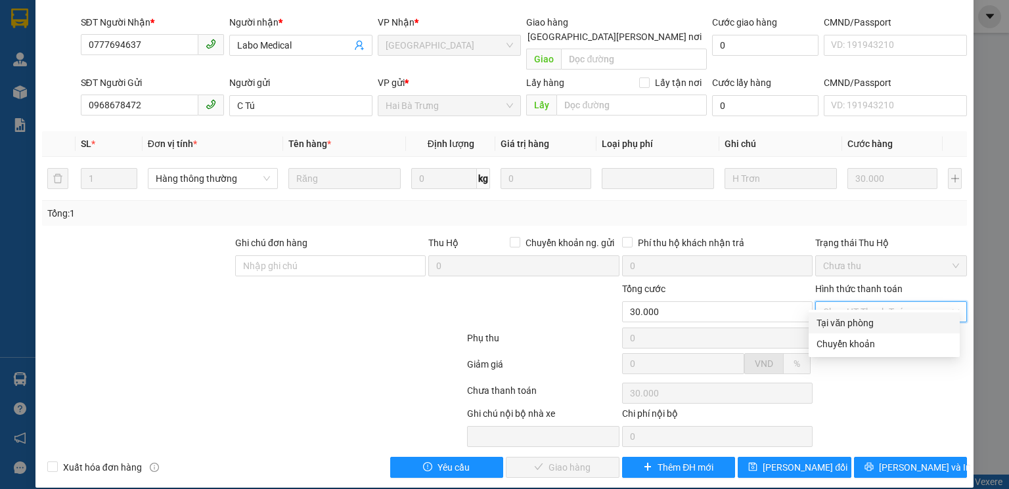
click at [852, 323] on div "Tại văn phòng" at bounding box center [883, 323] width 135 height 14
type input "0"
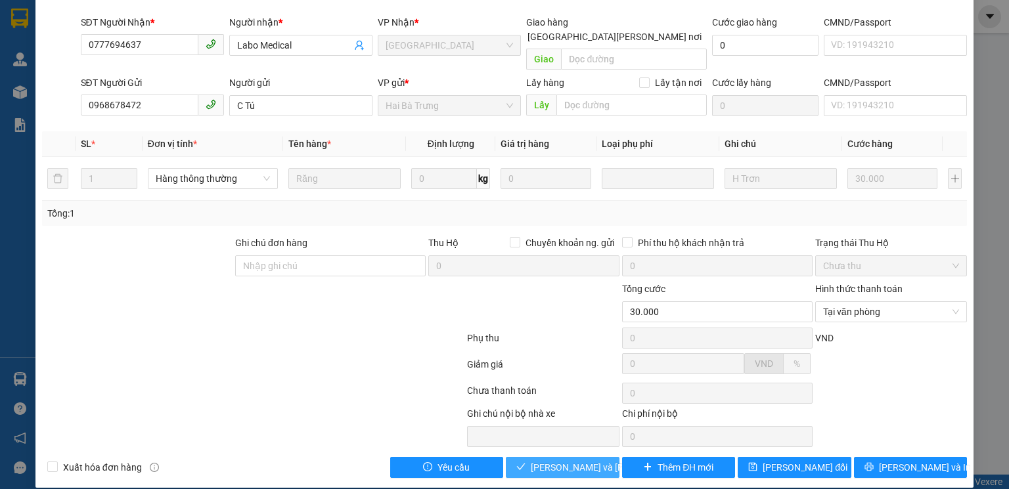
click at [550, 460] on span "Lưu và Giao hàng" at bounding box center [619, 467] width 177 height 14
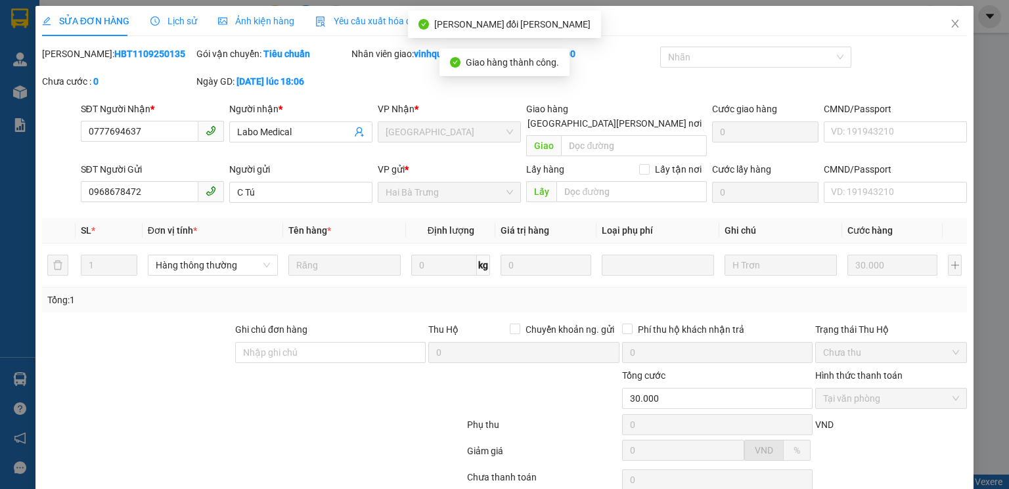
scroll to position [0, 0]
click at [950, 24] on icon "close" at bounding box center [955, 24] width 11 height 11
click at [948, 24] on div "vinhquang.tienoanh 1" at bounding box center [907, 16] width 204 height 23
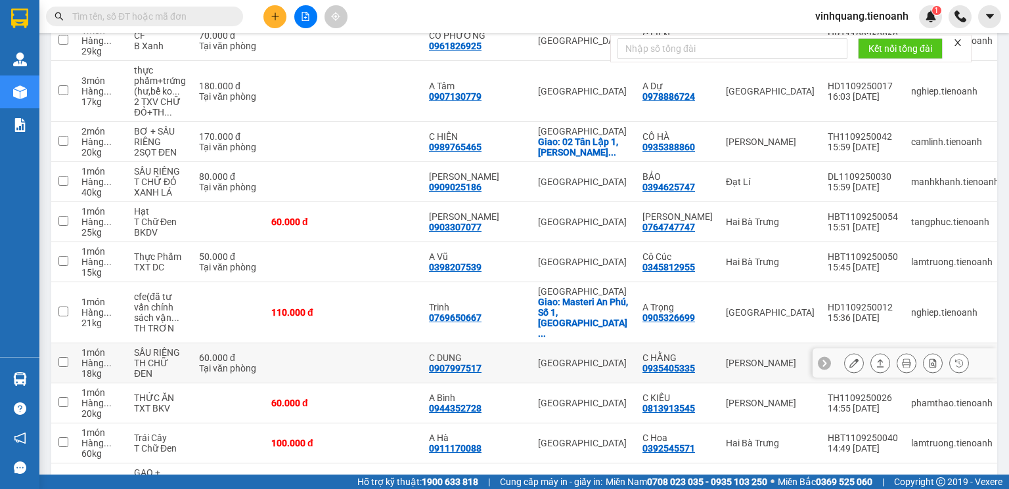
scroll to position [2049, 0]
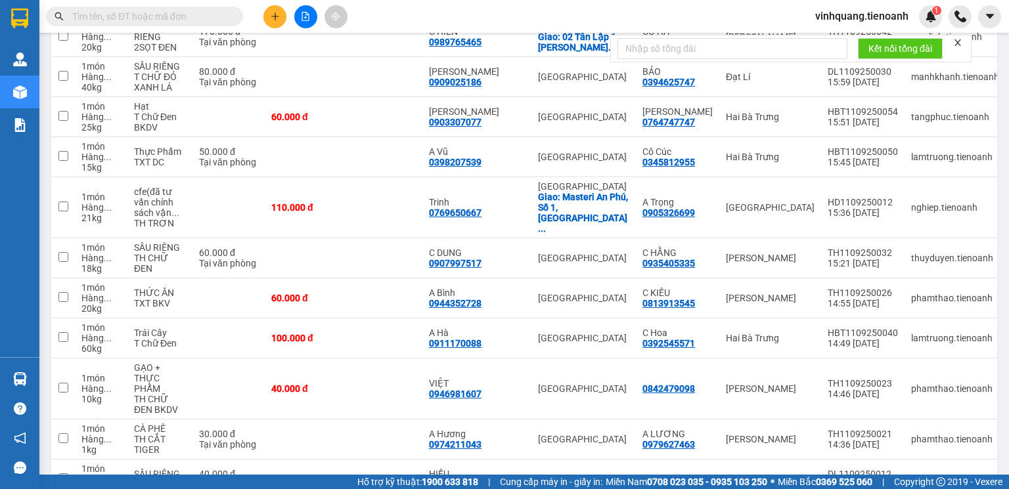
click at [158, 12] on input "text" at bounding box center [149, 16] width 155 height 14
